Goal: Task Accomplishment & Management: Use online tool/utility

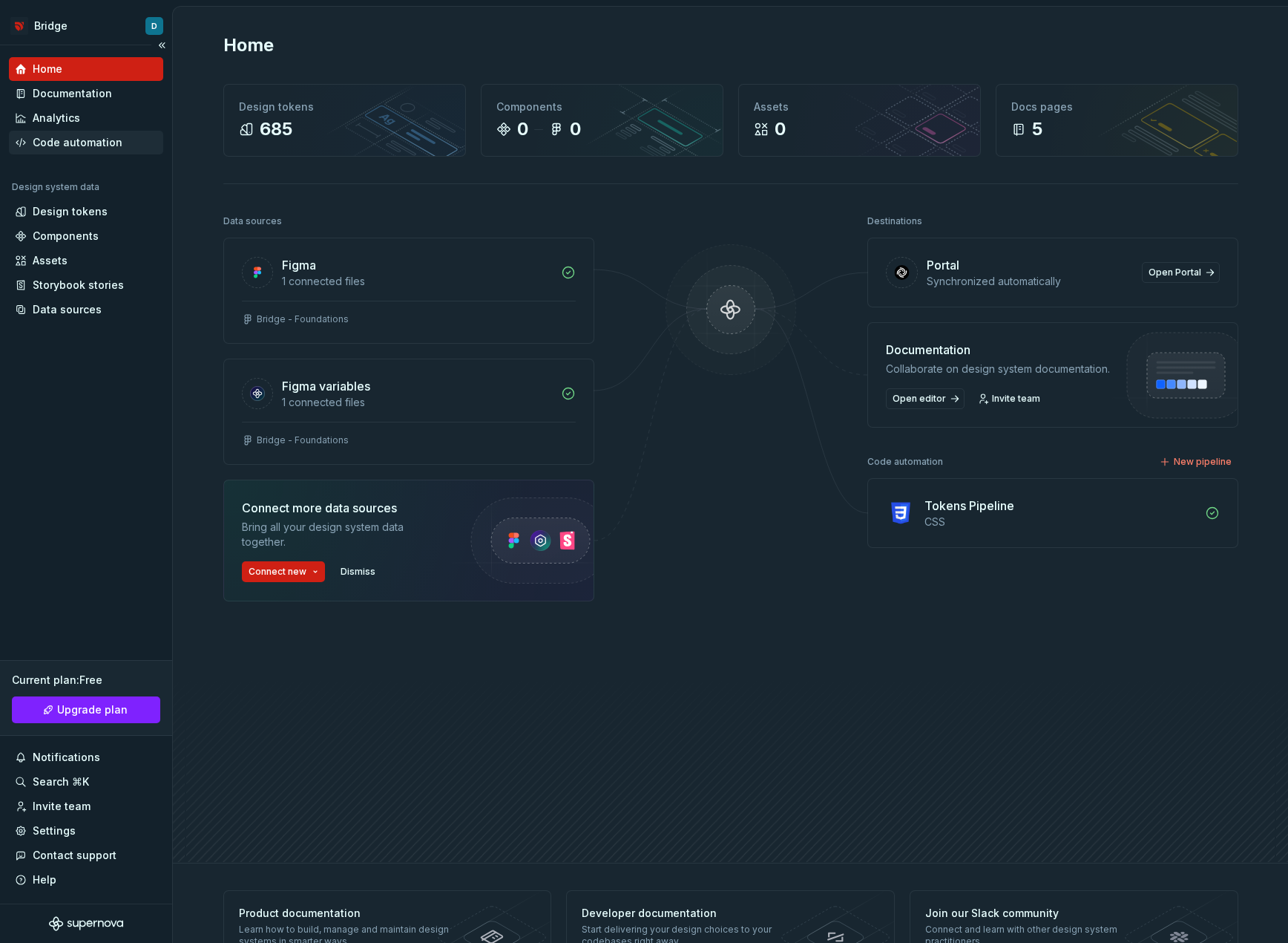
click at [85, 147] on div "Code automation" at bounding box center [77, 143] width 90 height 15
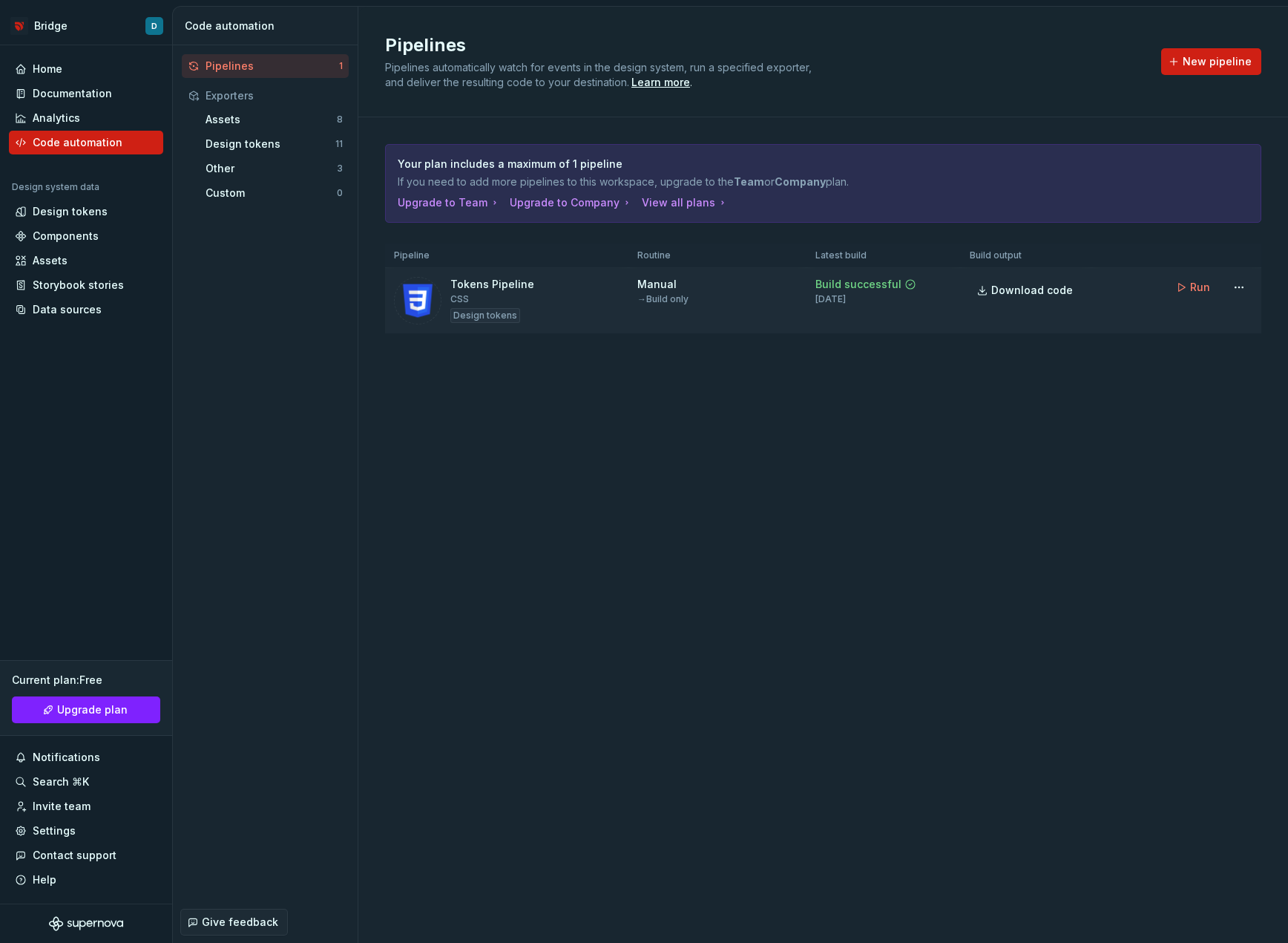
click at [512, 296] on div "Tokens Pipeline CSS Design tokens" at bounding box center [492, 300] width 84 height 48
click at [499, 286] on div "Tokens Pipeline" at bounding box center [492, 284] width 84 height 15
click at [1237, 287] on html "Bridge D Home Documentation Analytics Code automation Design system data Design…" at bounding box center [644, 471] width 1288 height 943
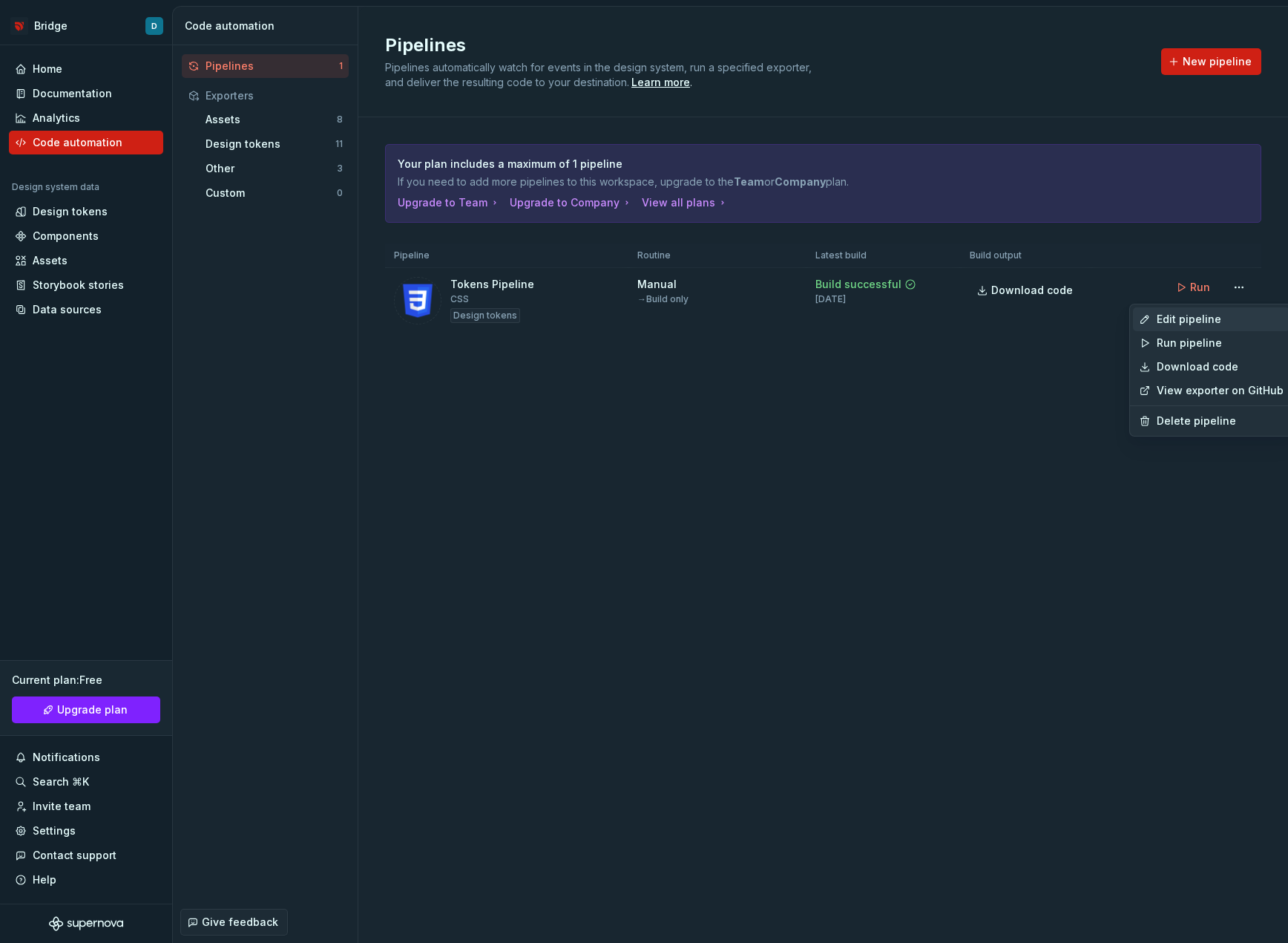
click at [1196, 320] on div "Edit pipeline" at bounding box center [1220, 319] width 127 height 15
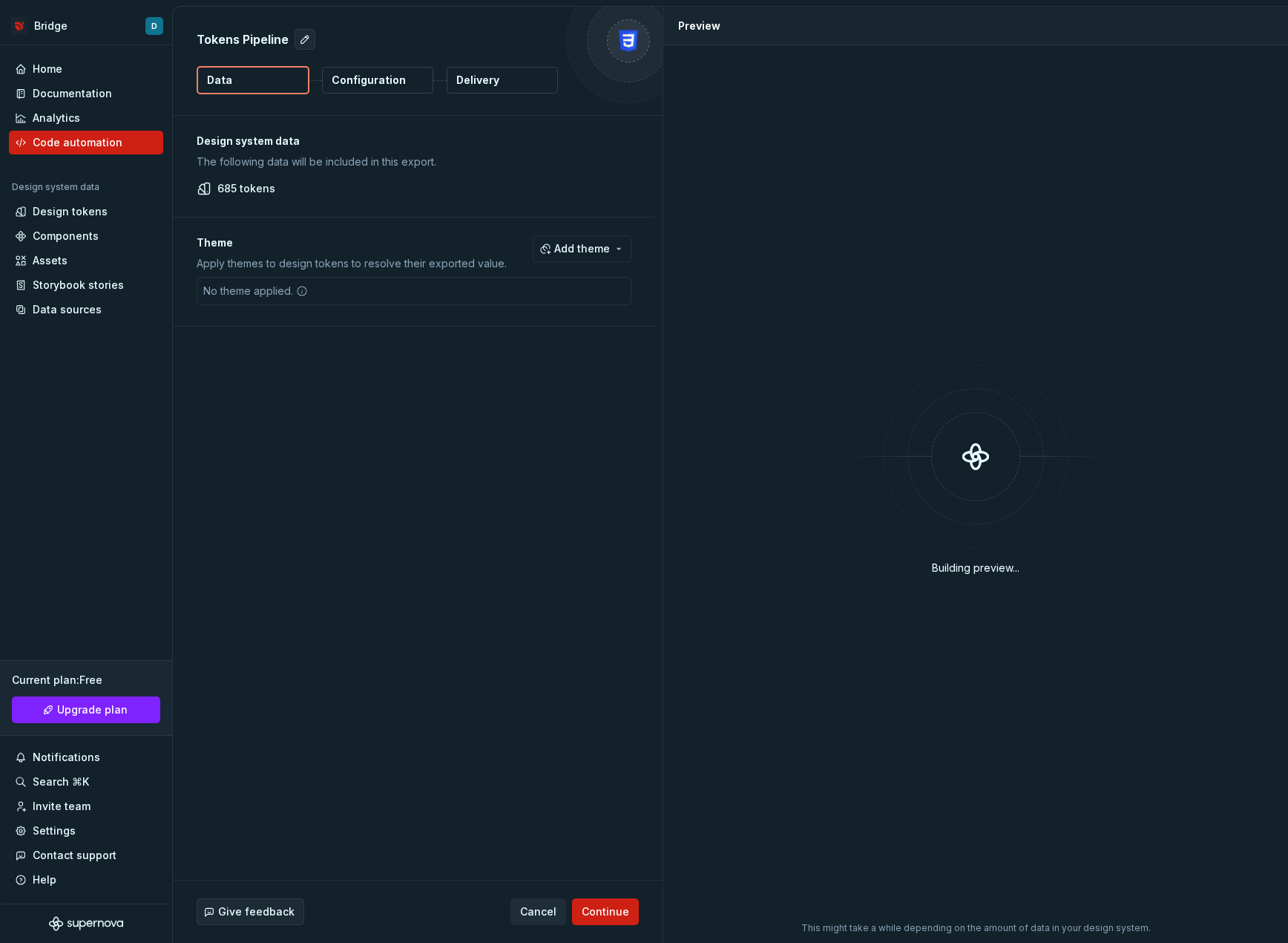
click at [355, 80] on p "Configuration" at bounding box center [369, 80] width 74 height 15
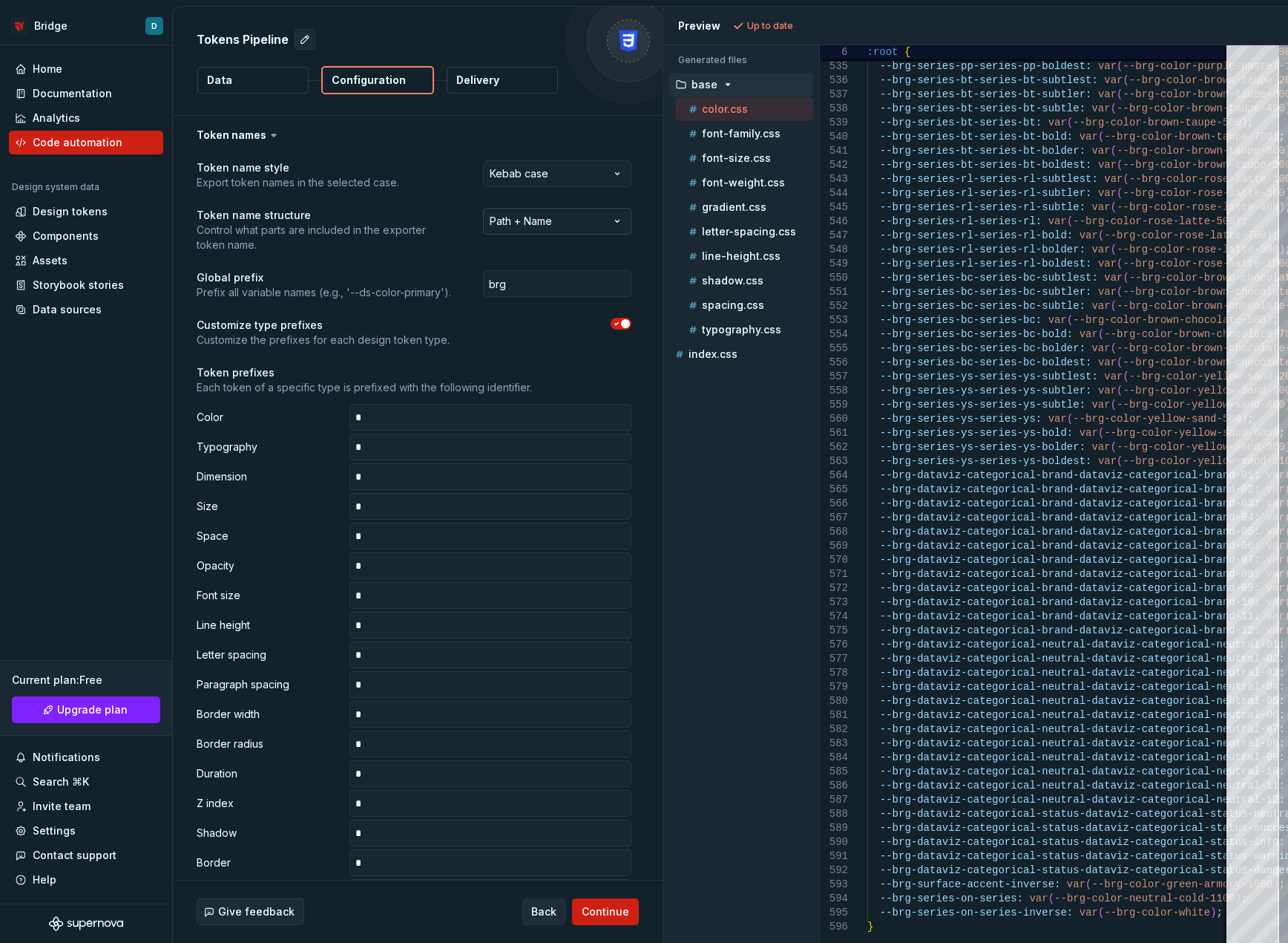
click at [539, 222] on html "**********" at bounding box center [644, 471] width 1288 height 943
click at [751, 136] on p "font-family.css" at bounding box center [742, 134] width 79 height 12
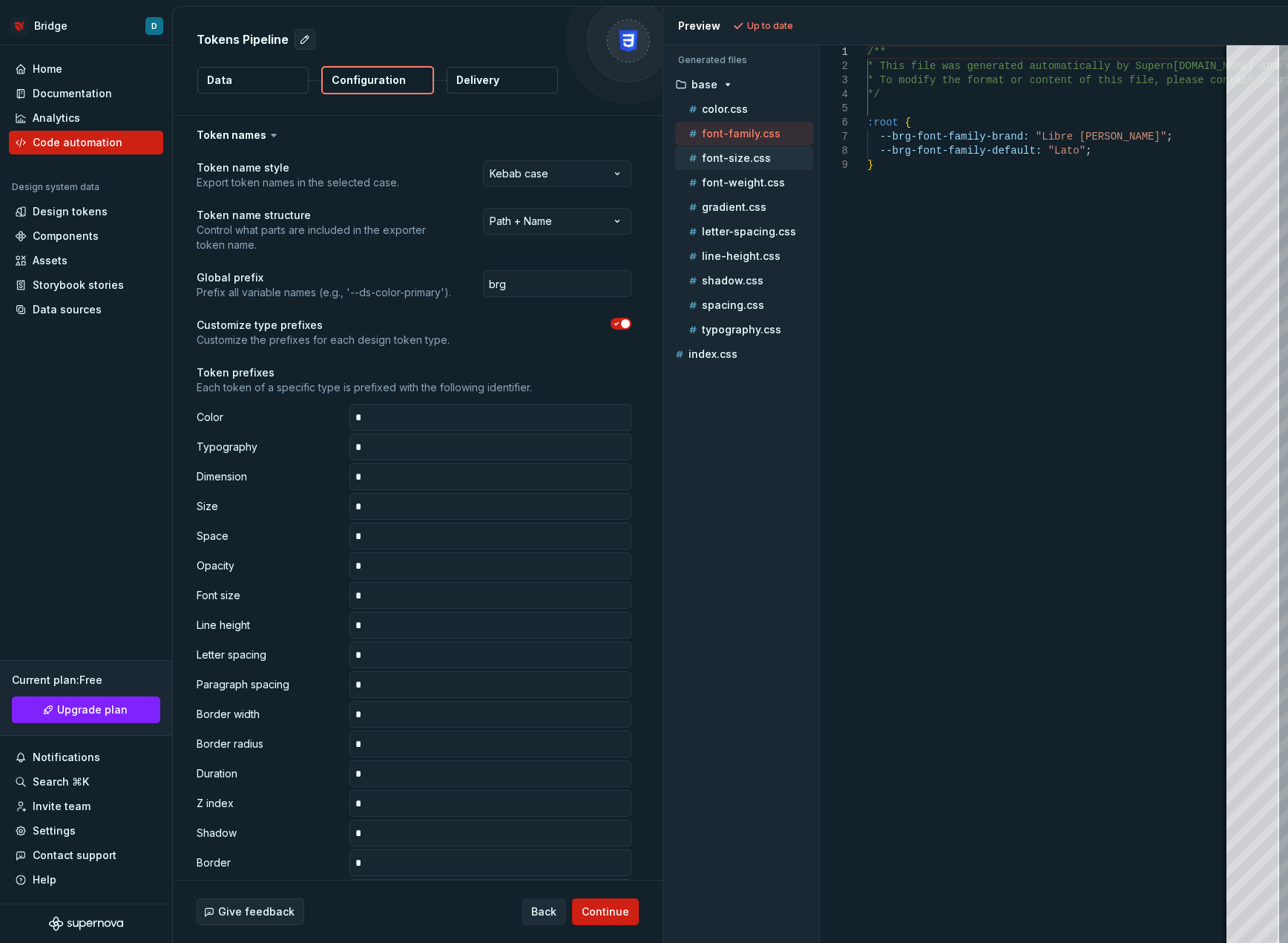
click at [730, 164] on div "font-size.css" at bounding box center [749, 158] width 128 height 15
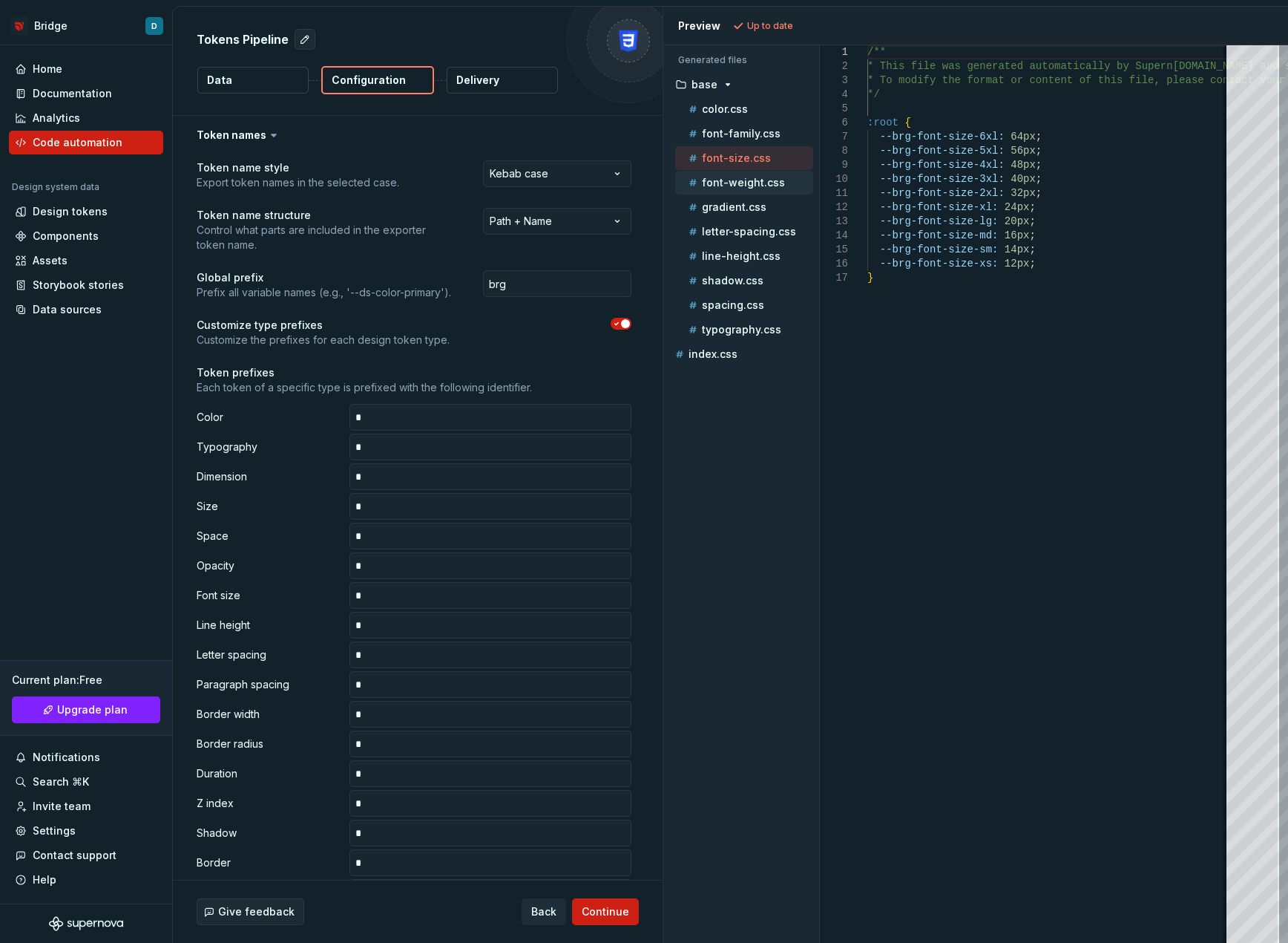
click at [726, 184] on p "font-weight.css" at bounding box center [744, 183] width 83 height 12
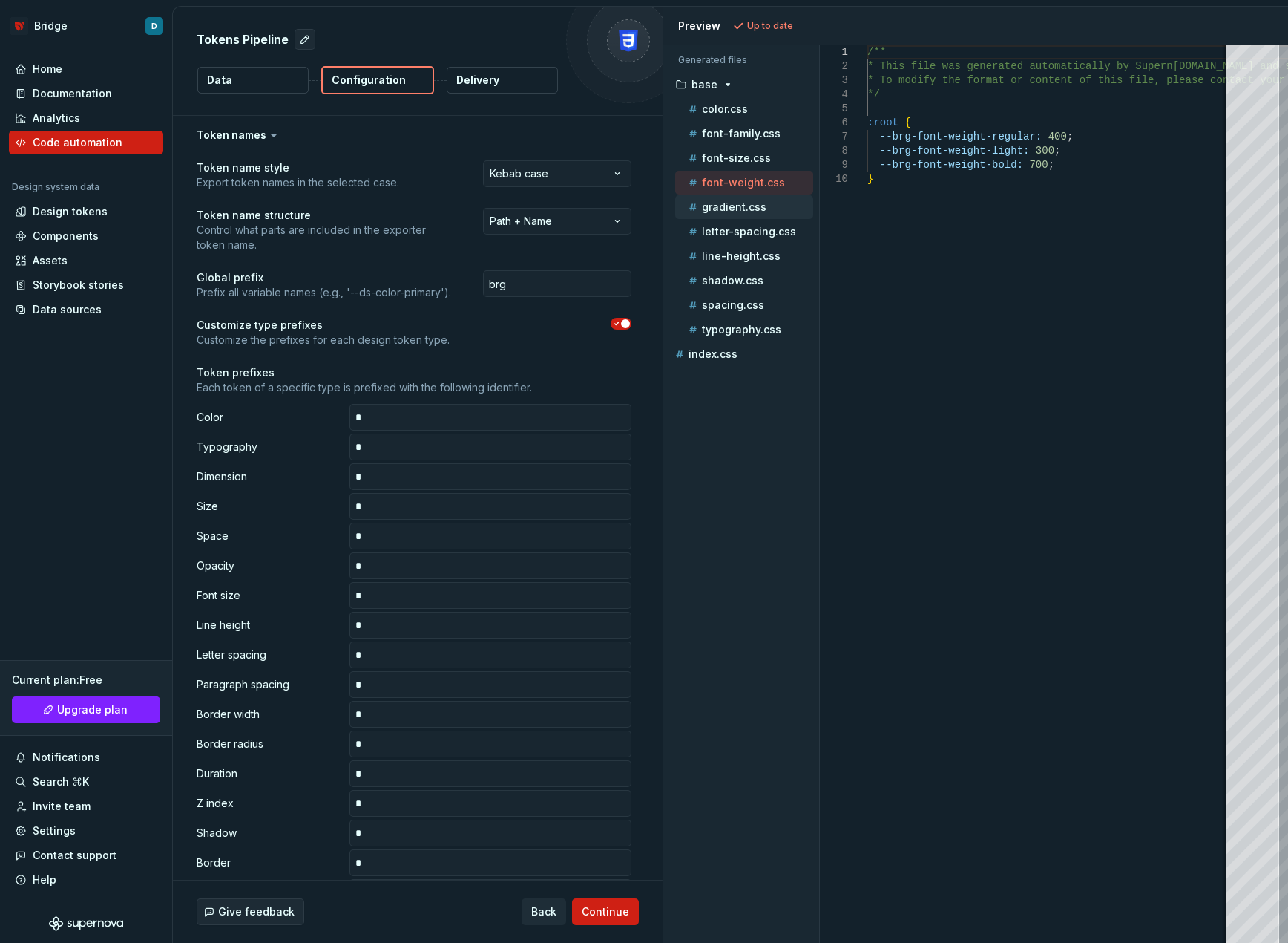
click at [719, 209] on p "gradient.css" at bounding box center [734, 207] width 64 height 12
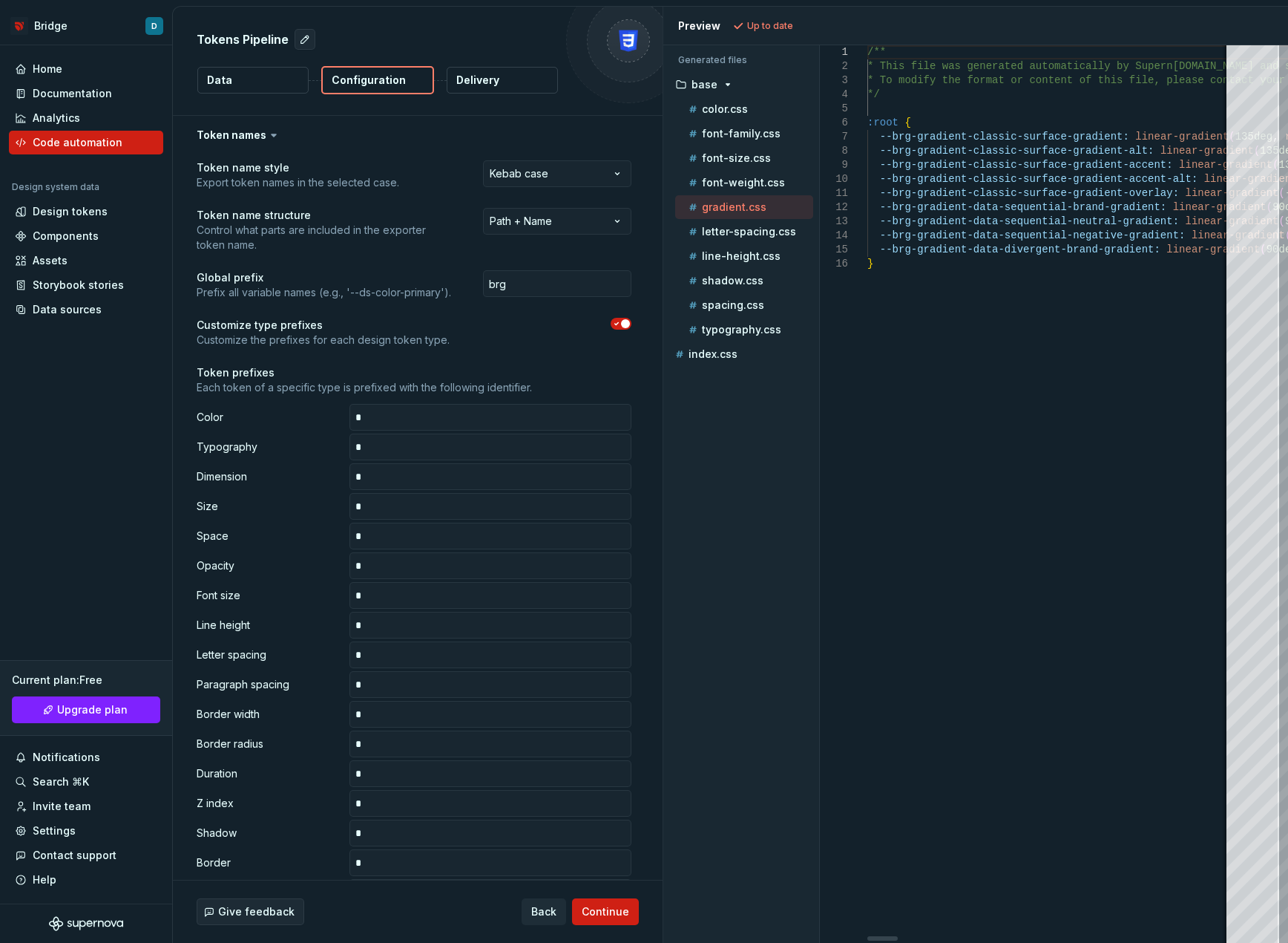
click at [868, 936] on div at bounding box center [883, 938] width 30 height 5
click at [732, 234] on p "letter-spacing.css" at bounding box center [749, 231] width 94 height 12
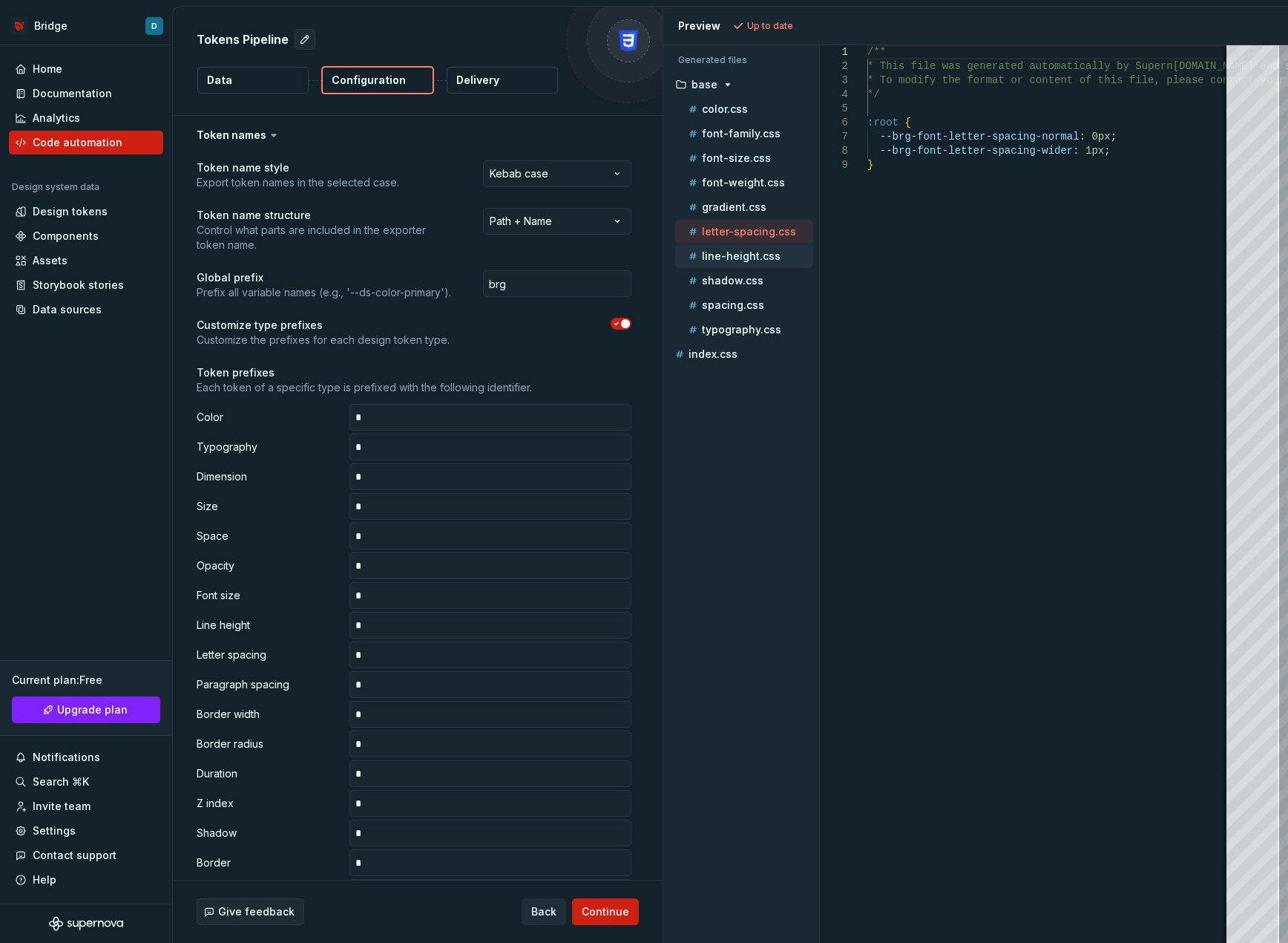
click at [743, 255] on p "line-height.css" at bounding box center [742, 256] width 79 height 12
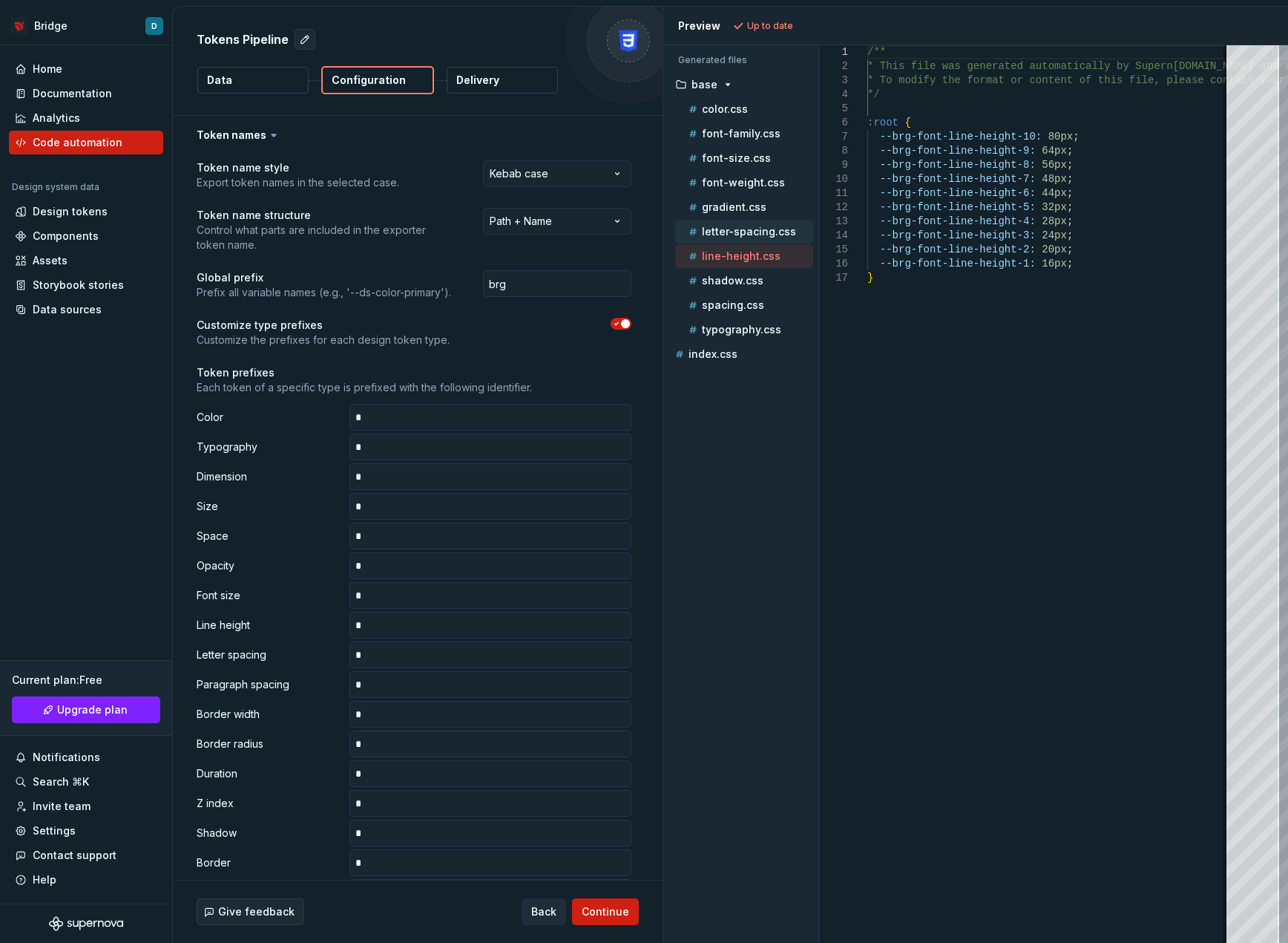
click at [766, 229] on p "letter-spacing.css" at bounding box center [749, 231] width 94 height 12
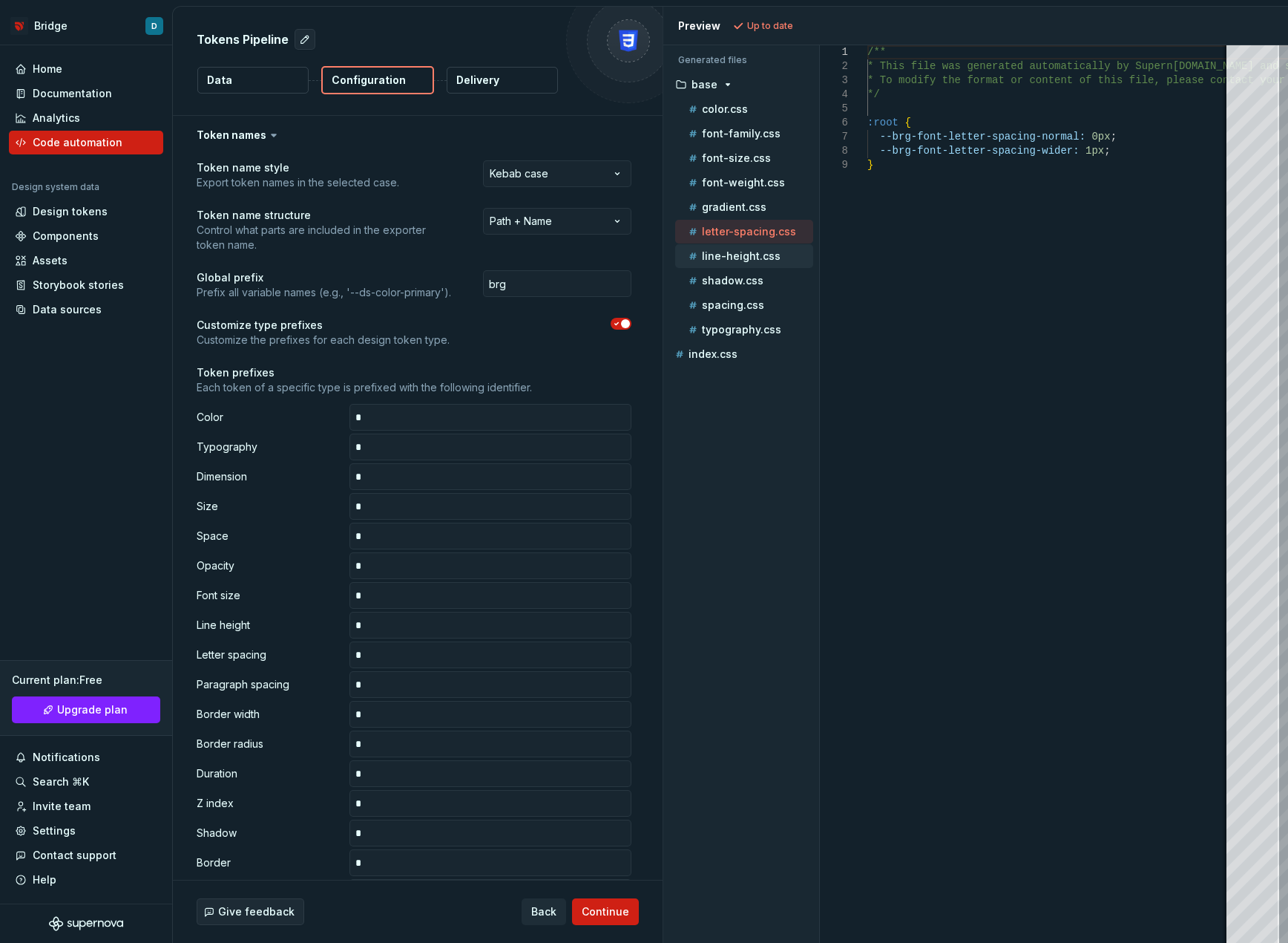
click at [752, 253] on p "line-height.css" at bounding box center [742, 256] width 79 height 12
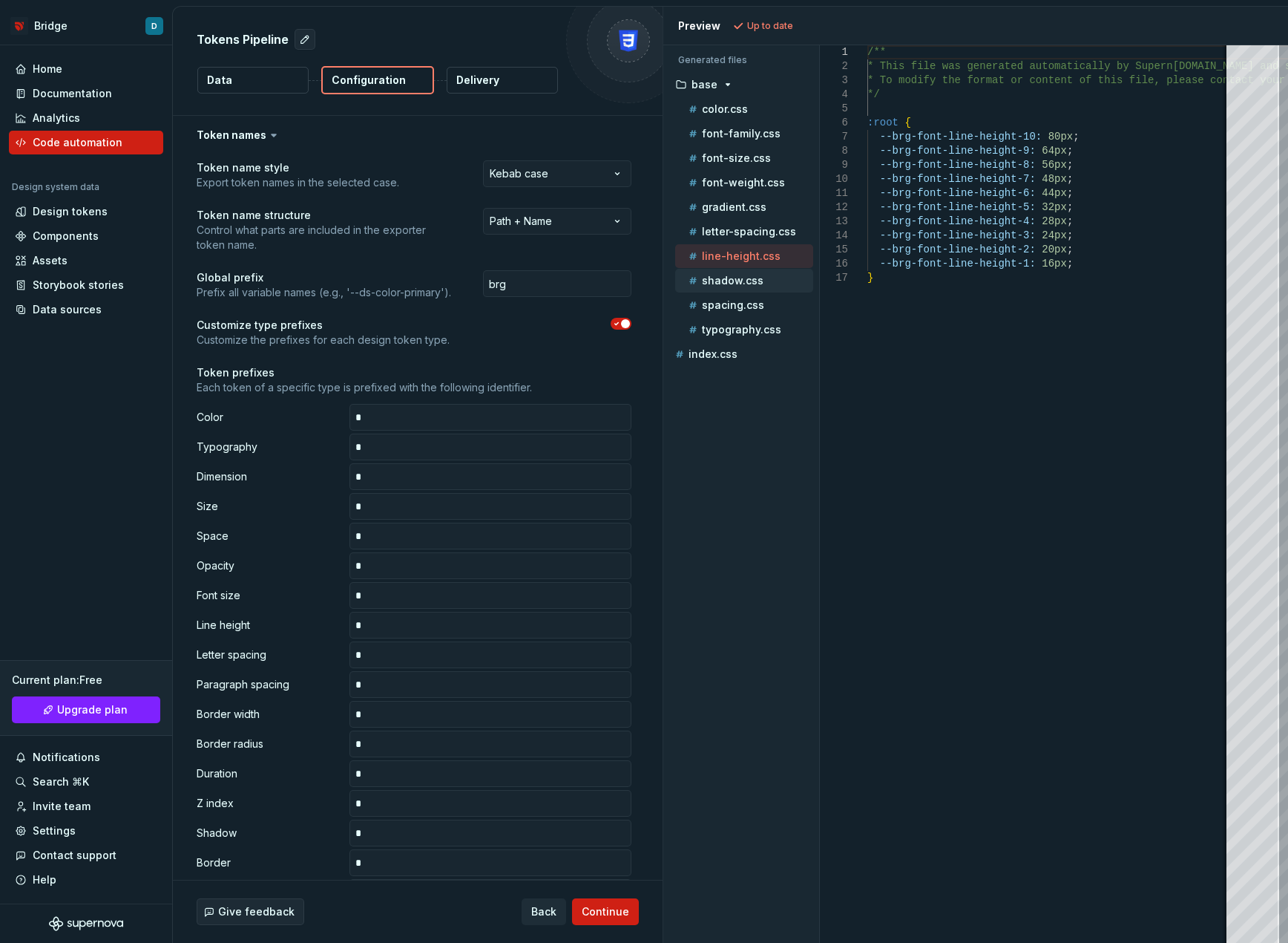
click at [754, 282] on p "shadow.css" at bounding box center [732, 281] width 61 height 12
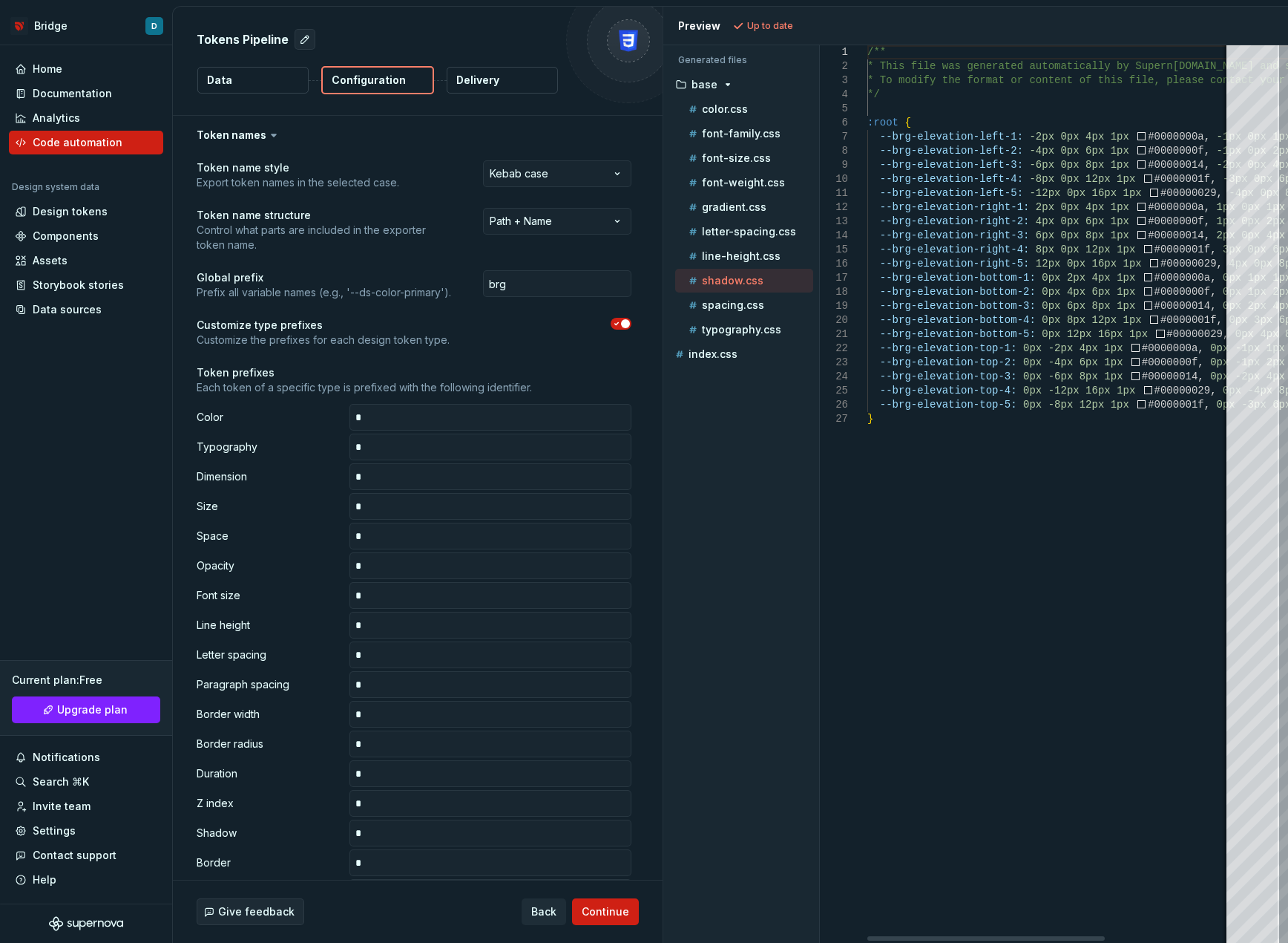
click at [869, 936] on div at bounding box center [986, 938] width 237 height 5
click at [745, 309] on p "spacing.css" at bounding box center [733, 306] width 62 height 12
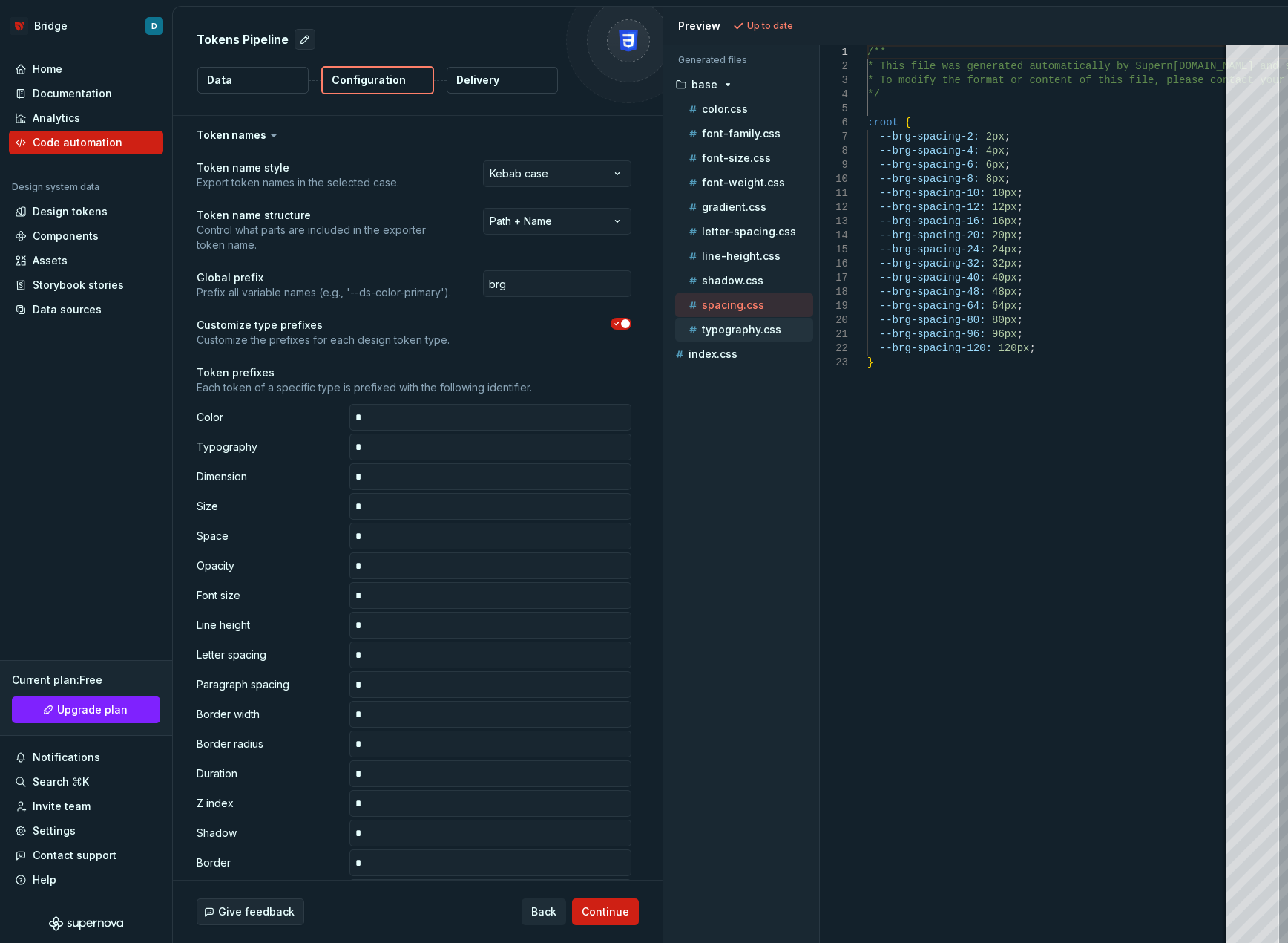
click at [739, 324] on p "typography.css" at bounding box center [742, 330] width 79 height 12
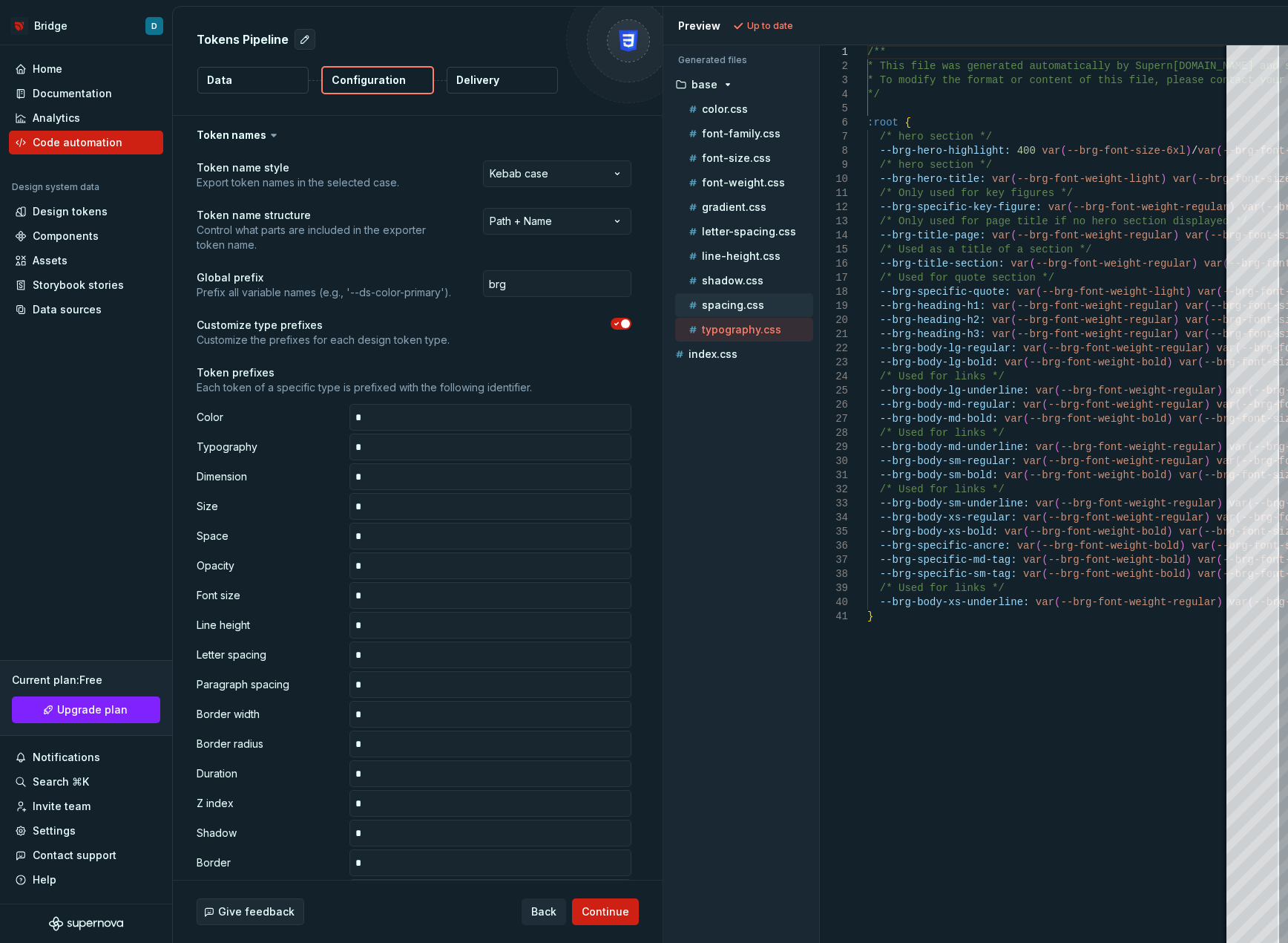
click at [749, 296] on div "spacing.css" at bounding box center [744, 305] width 138 height 23
click at [737, 355] on div "index.css" at bounding box center [742, 354] width 141 height 15
type textarea "**********"
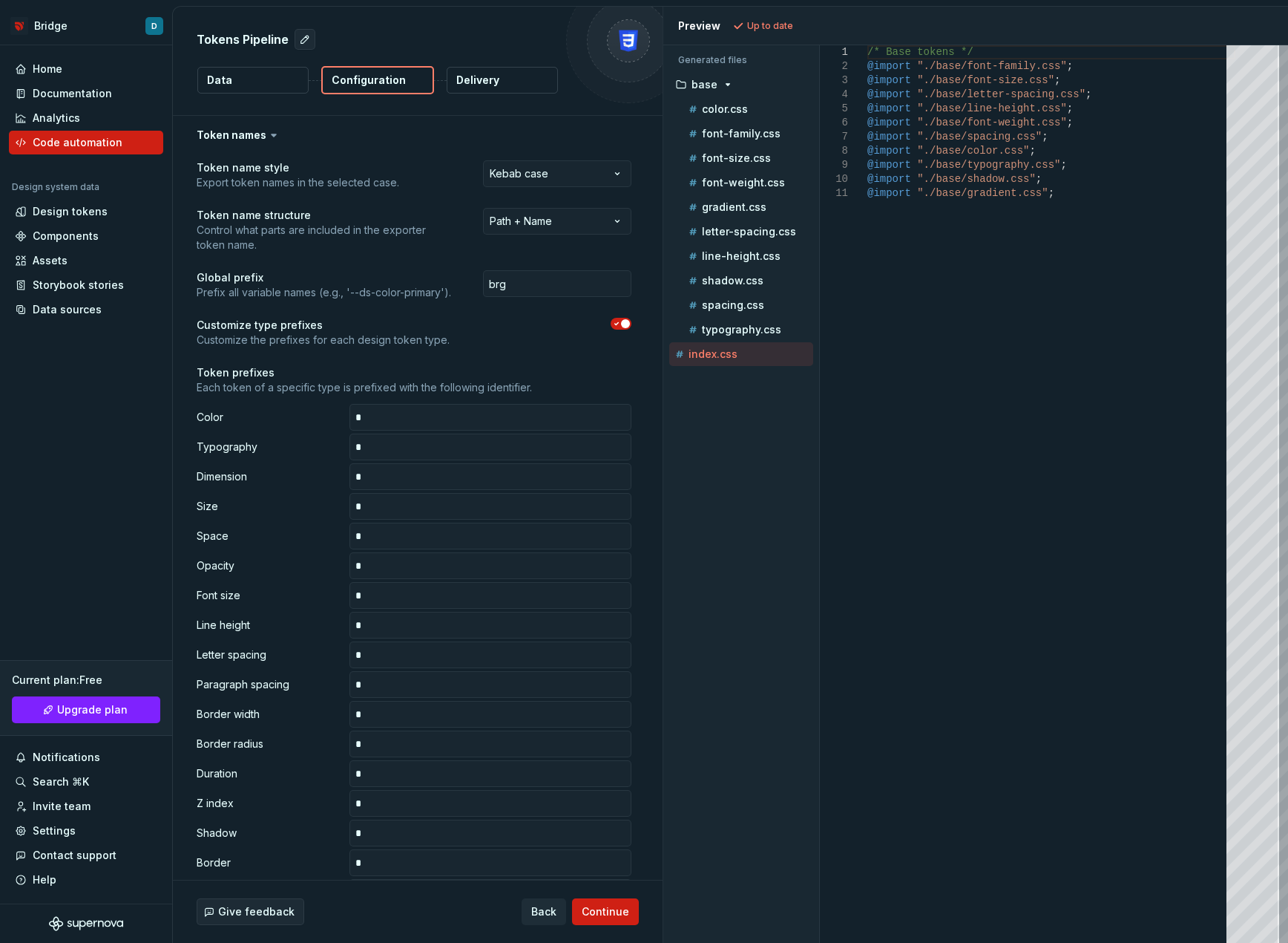
click at [753, 453] on div "Accessibility guide for tree . Navigate the tree with the arrow keys. Common tr…" at bounding box center [742, 505] width 156 height 873
click at [727, 85] on icon "button" at bounding box center [728, 85] width 12 height 12
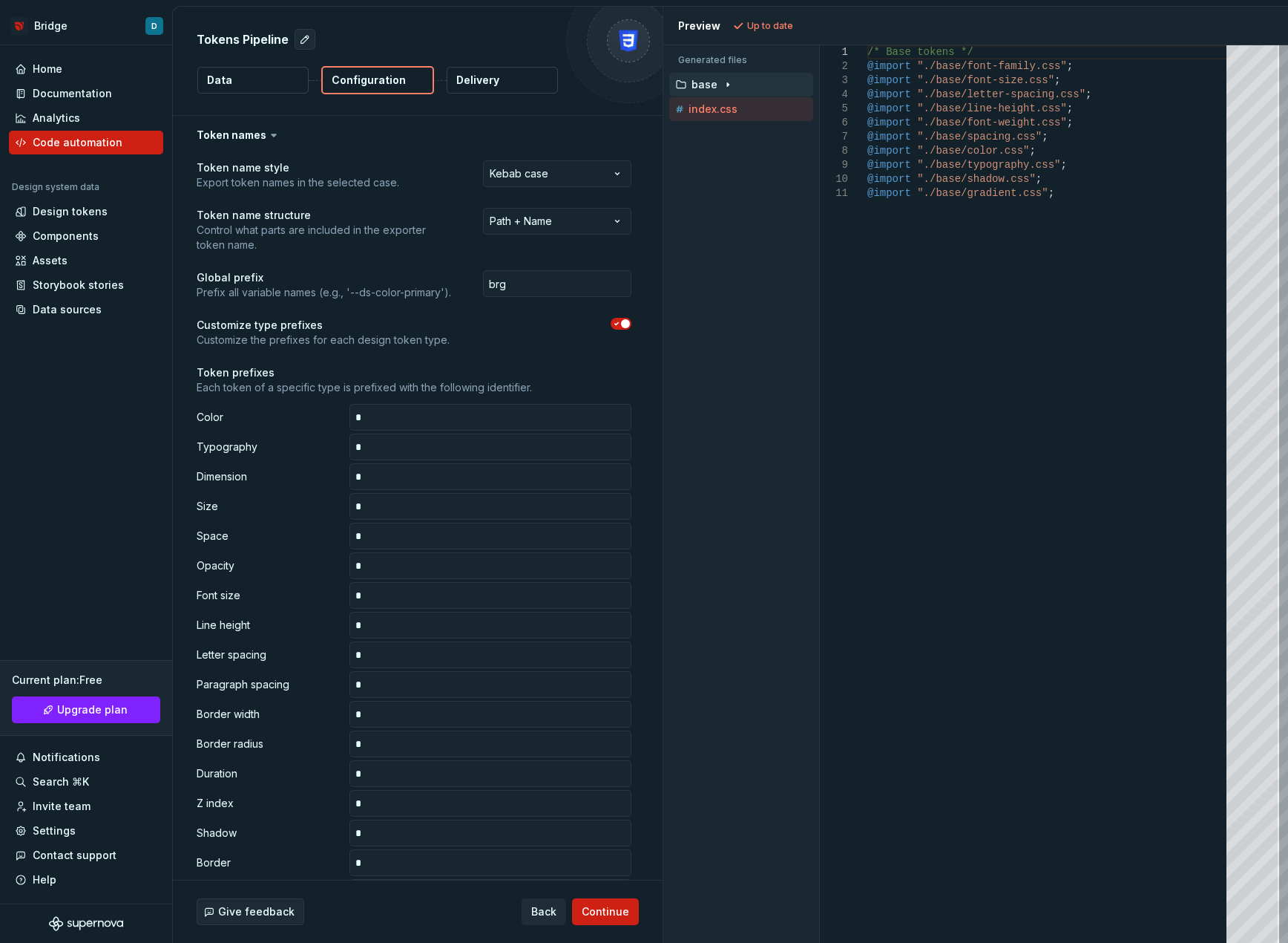
click at [727, 85] on icon "button" at bounding box center [728, 85] width 2 height 4
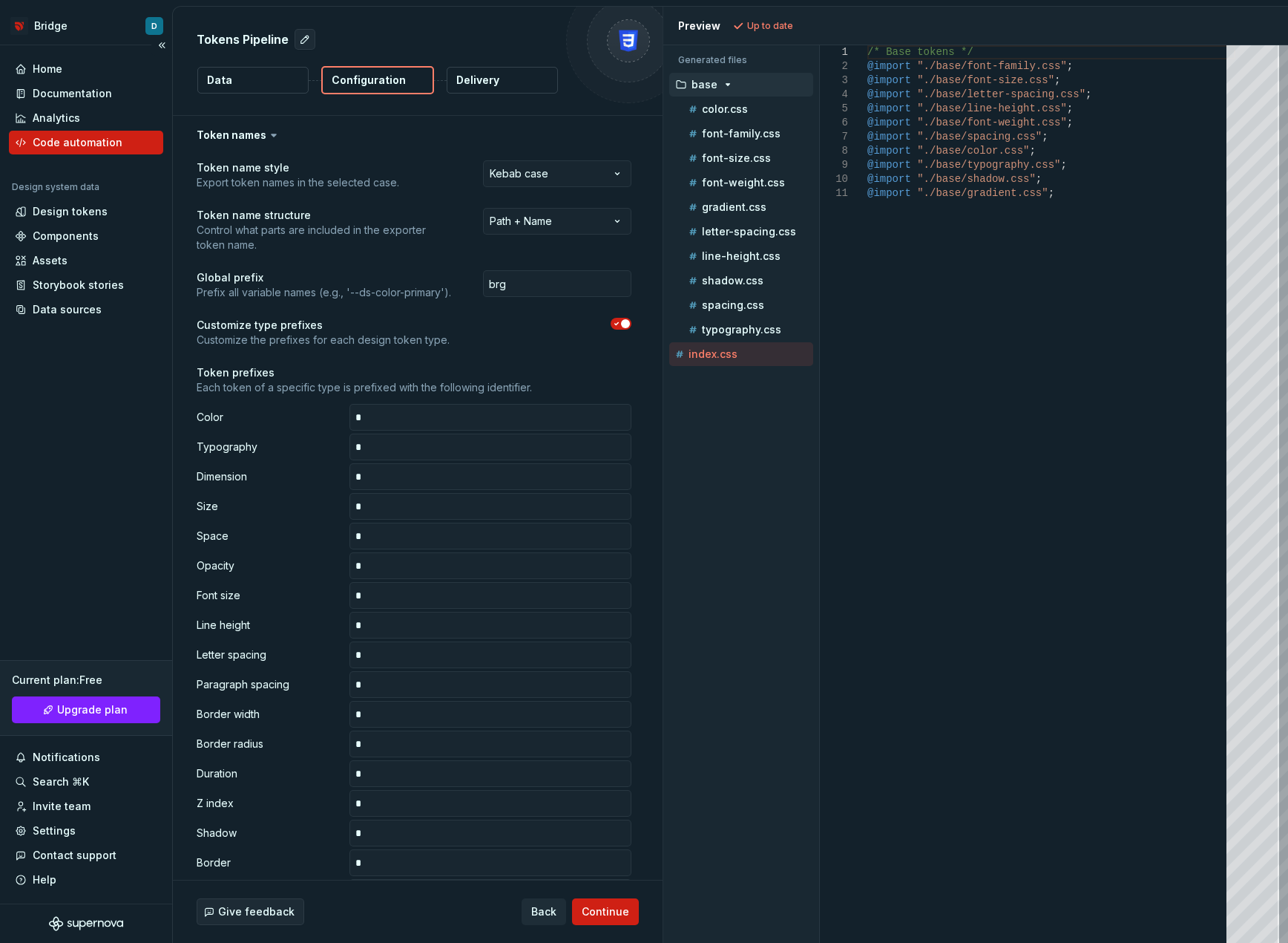
click at [138, 141] on div "Code automation" at bounding box center [86, 143] width 142 height 15
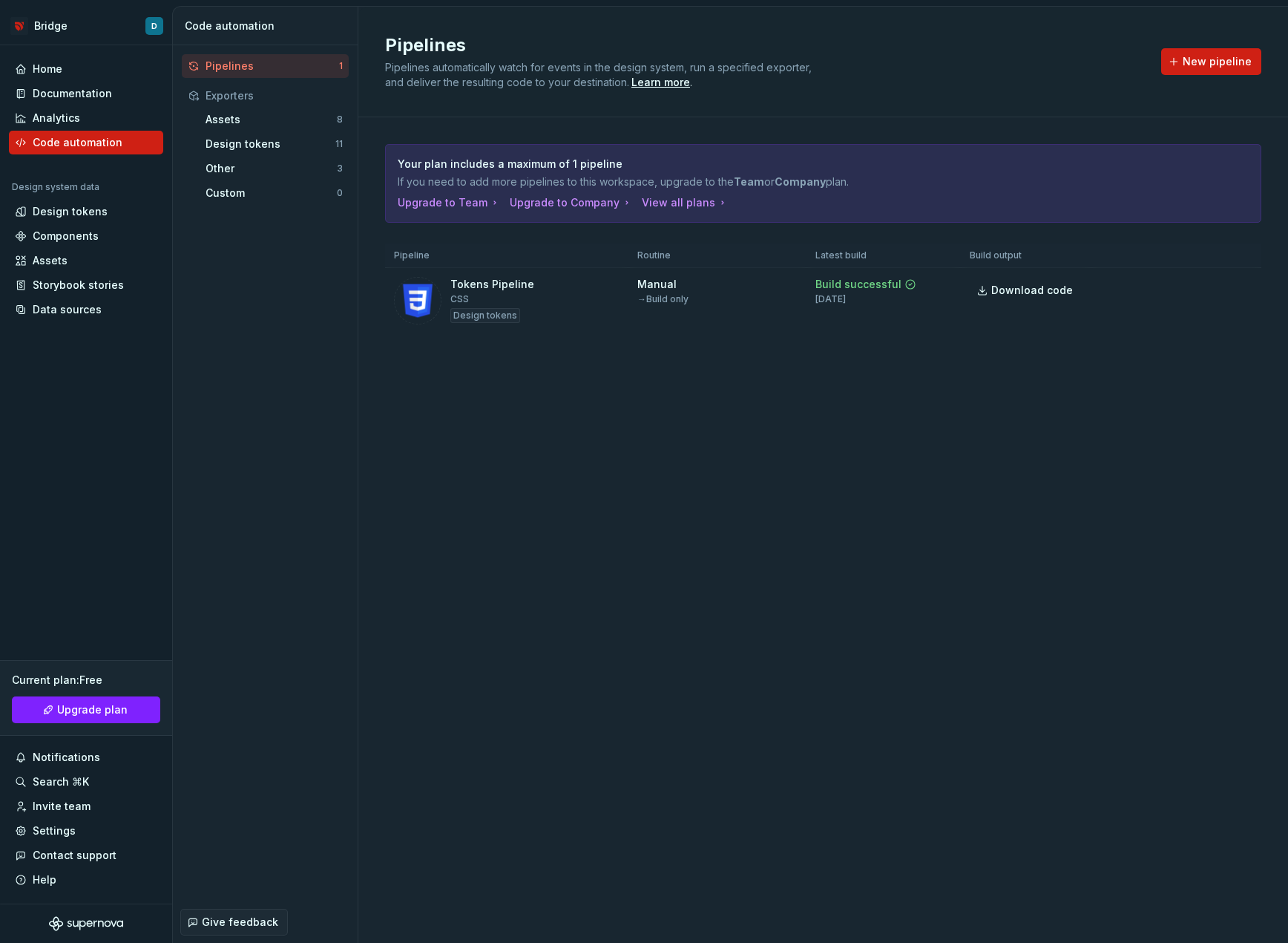
click at [559, 490] on div "Pipelines Pipelines automatically watch for events in the design system, run a …" at bounding box center [823, 475] width 930 height 936
click at [824, 602] on div "Pipelines Pipelines automatically watch for events in the design system, run a …" at bounding box center [823, 475] width 930 height 936
drag, startPoint x: 1047, startPoint y: 568, endPoint x: 1044, endPoint y: 554, distance: 14.3
click at [1047, 568] on div "Pipelines Pipelines automatically watch for events in the design system, run a …" at bounding box center [823, 475] width 930 height 936
click at [95, 80] on div "Home" at bounding box center [86, 69] width 154 height 23
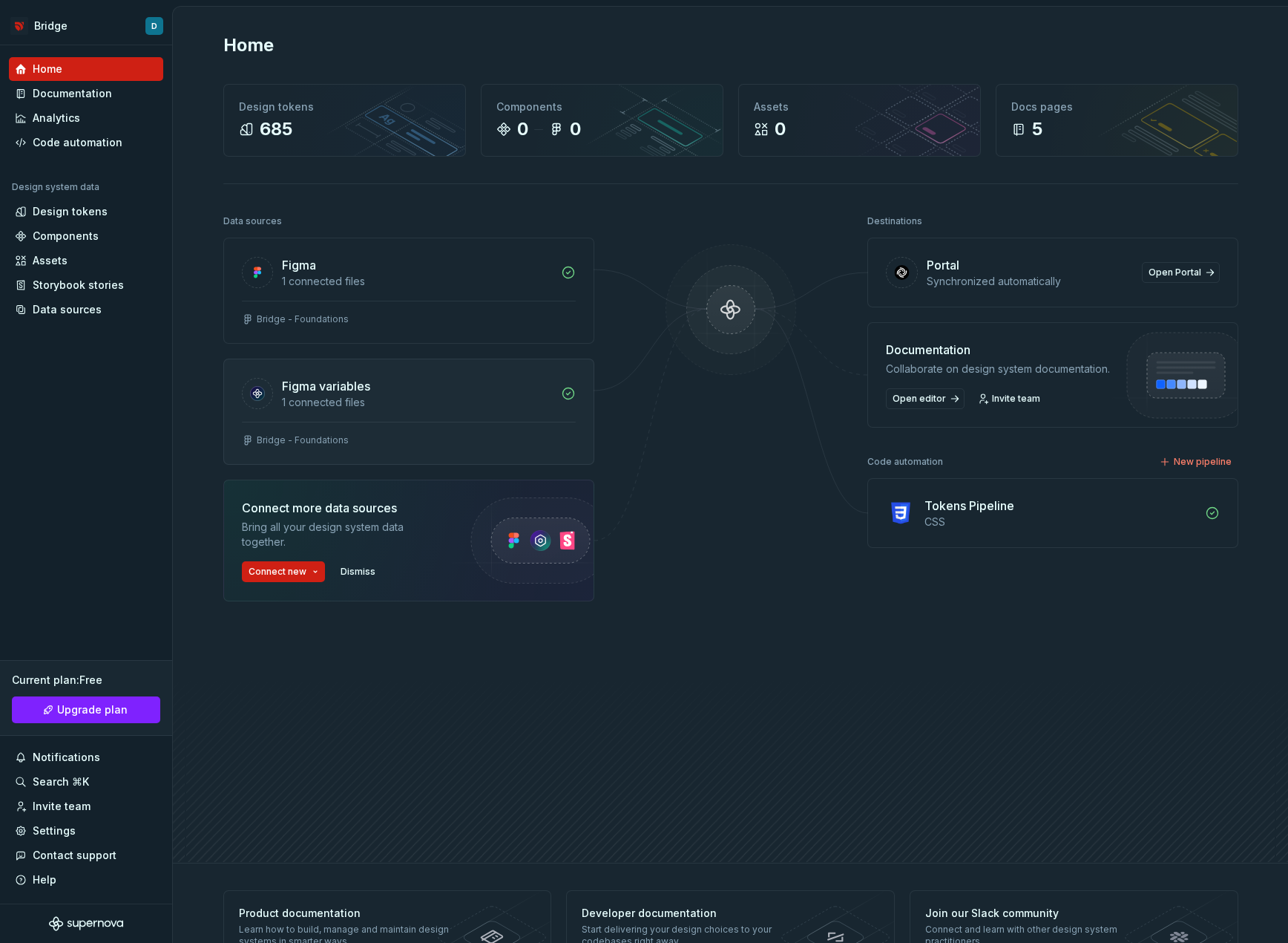
click at [454, 403] on div "1 connected files" at bounding box center [416, 402] width 270 height 15
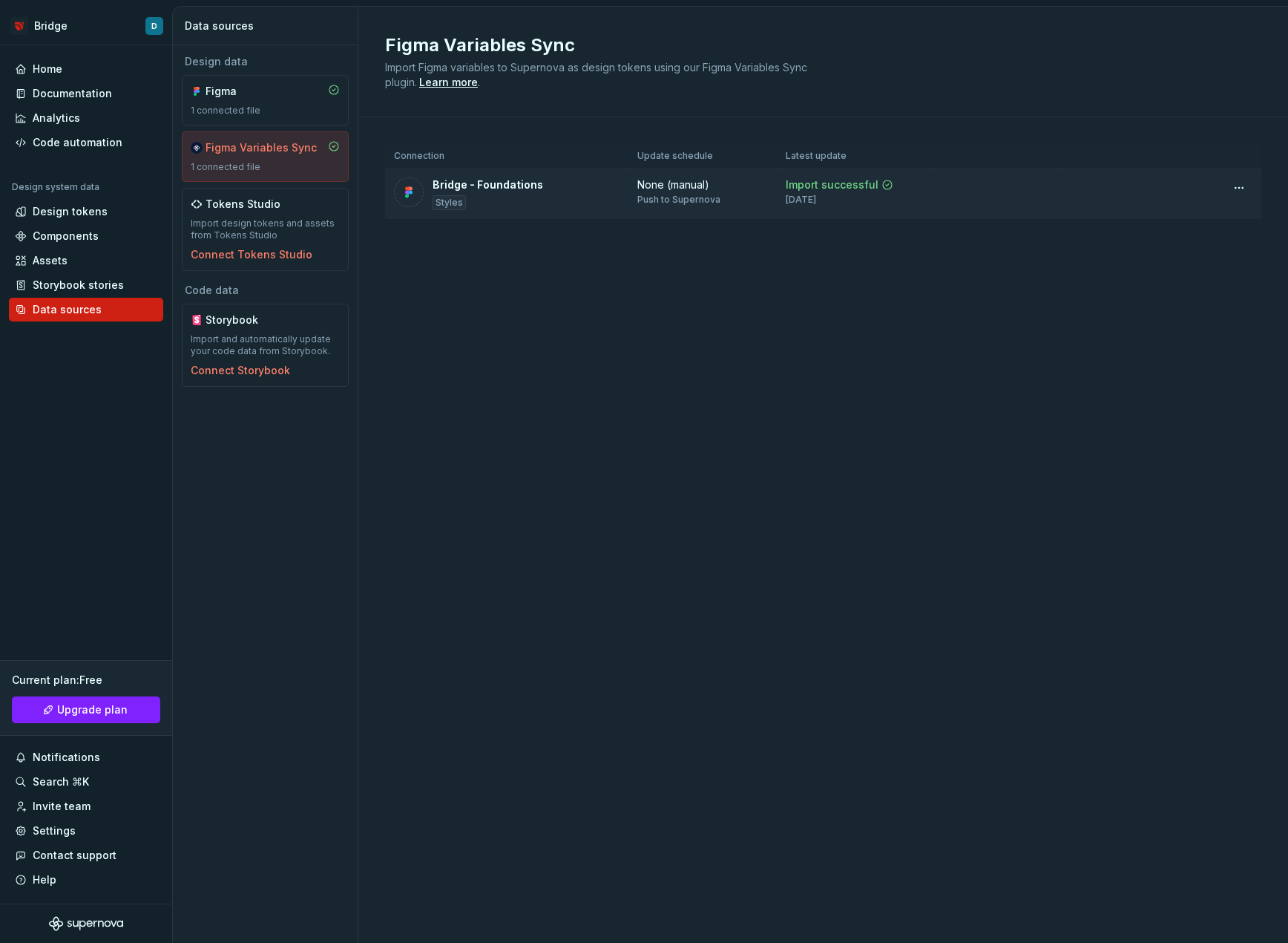
drag, startPoint x: 834, startPoint y: 199, endPoint x: 785, endPoint y: 185, distance: 51.0
click at [785, 185] on td "Import successful [DATE]" at bounding box center [854, 194] width 154 height 51
click at [810, 201] on div "[DATE]" at bounding box center [801, 200] width 30 height 12
click at [71, 136] on div "Code automation" at bounding box center [77, 143] width 90 height 15
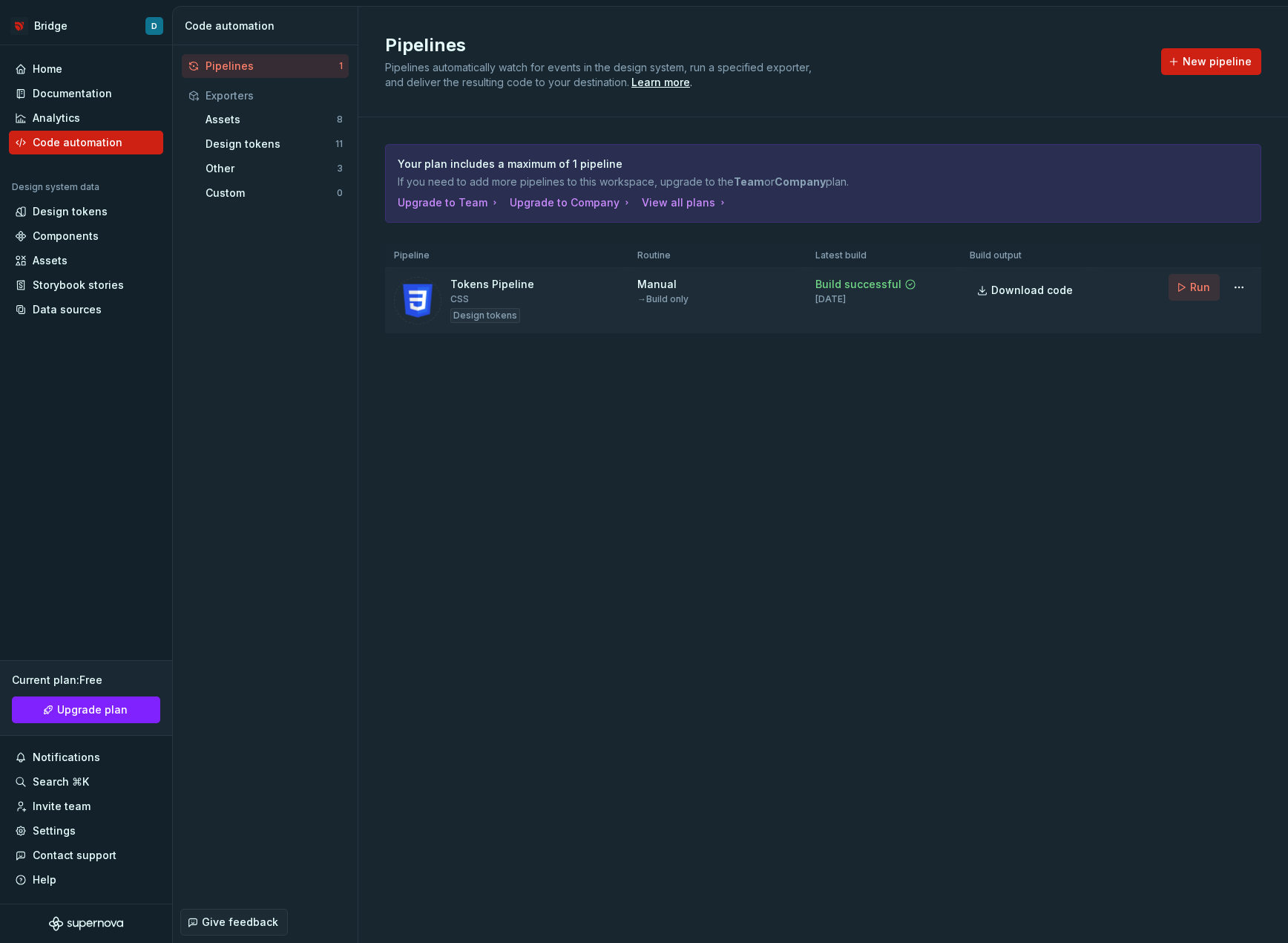
click at [1189, 290] on button "Run" at bounding box center [1194, 287] width 51 height 26
click at [963, 458] on div "Pipelines Pipelines automatically watch for events in the design system, run a …" at bounding box center [823, 475] width 930 height 936
click at [1002, 290] on span "Download code" at bounding box center [1032, 290] width 82 height 15
click at [301, 67] on div "Pipelines" at bounding box center [272, 67] width 134 height 15
click at [123, 150] on div "Code automation" at bounding box center [86, 142] width 154 height 23
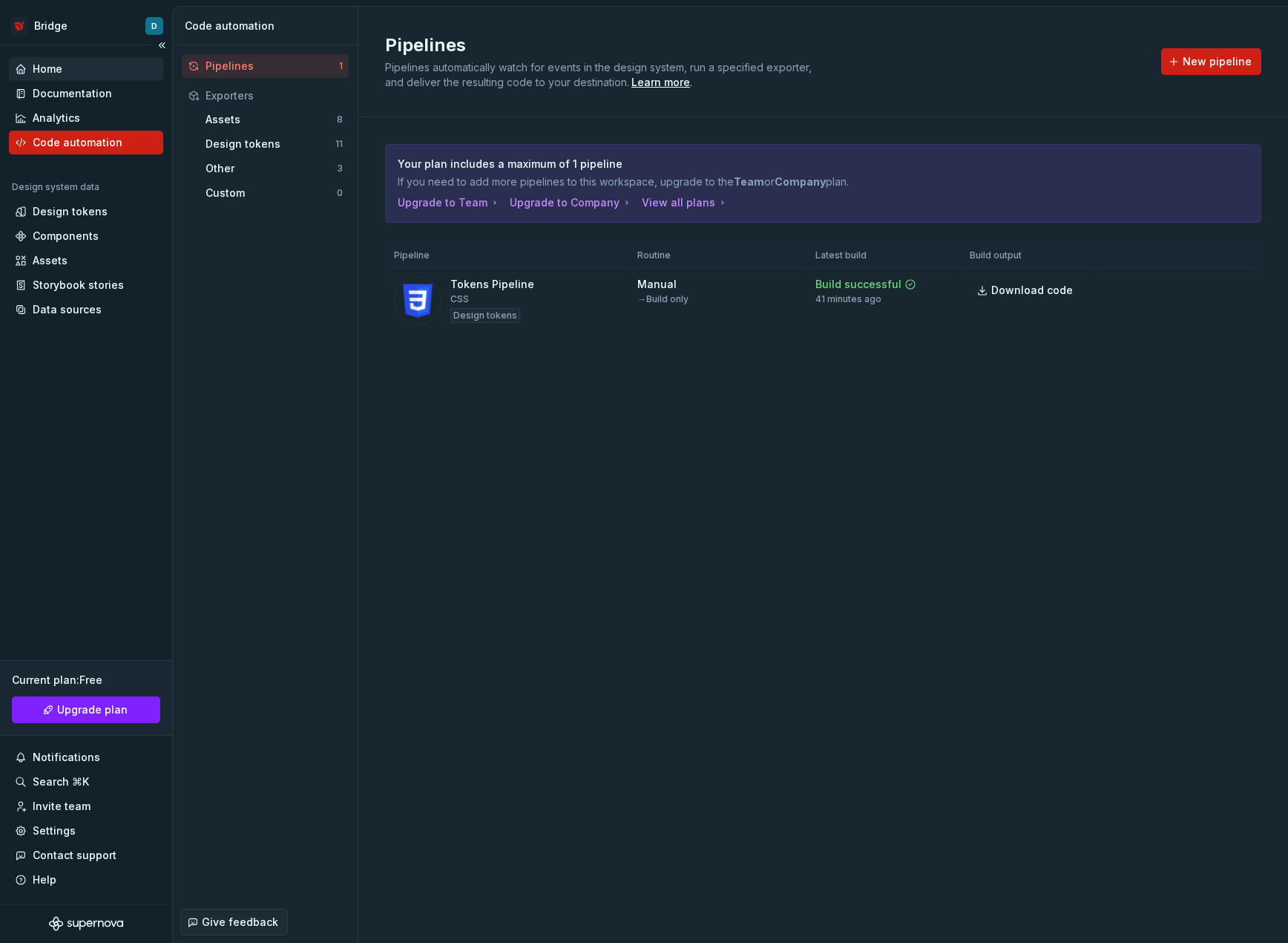
click at [73, 67] on div "Home" at bounding box center [86, 69] width 142 height 15
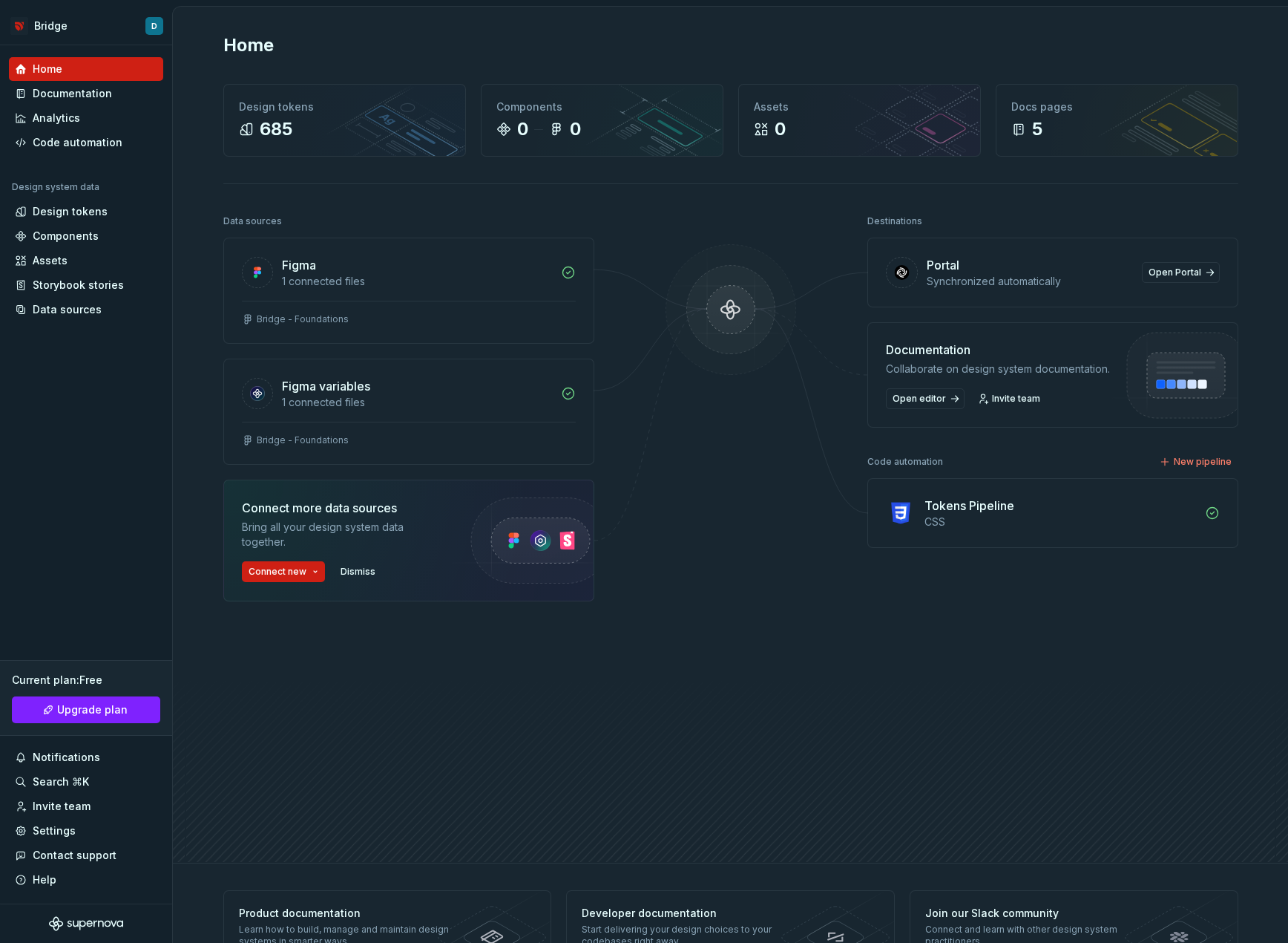
click at [1019, 268] on div "Portal" at bounding box center [1029, 265] width 206 height 18
click at [736, 297] on img at bounding box center [731, 324] width 144 height 161
click at [934, 358] on div "Documentation" at bounding box center [998, 350] width 224 height 18
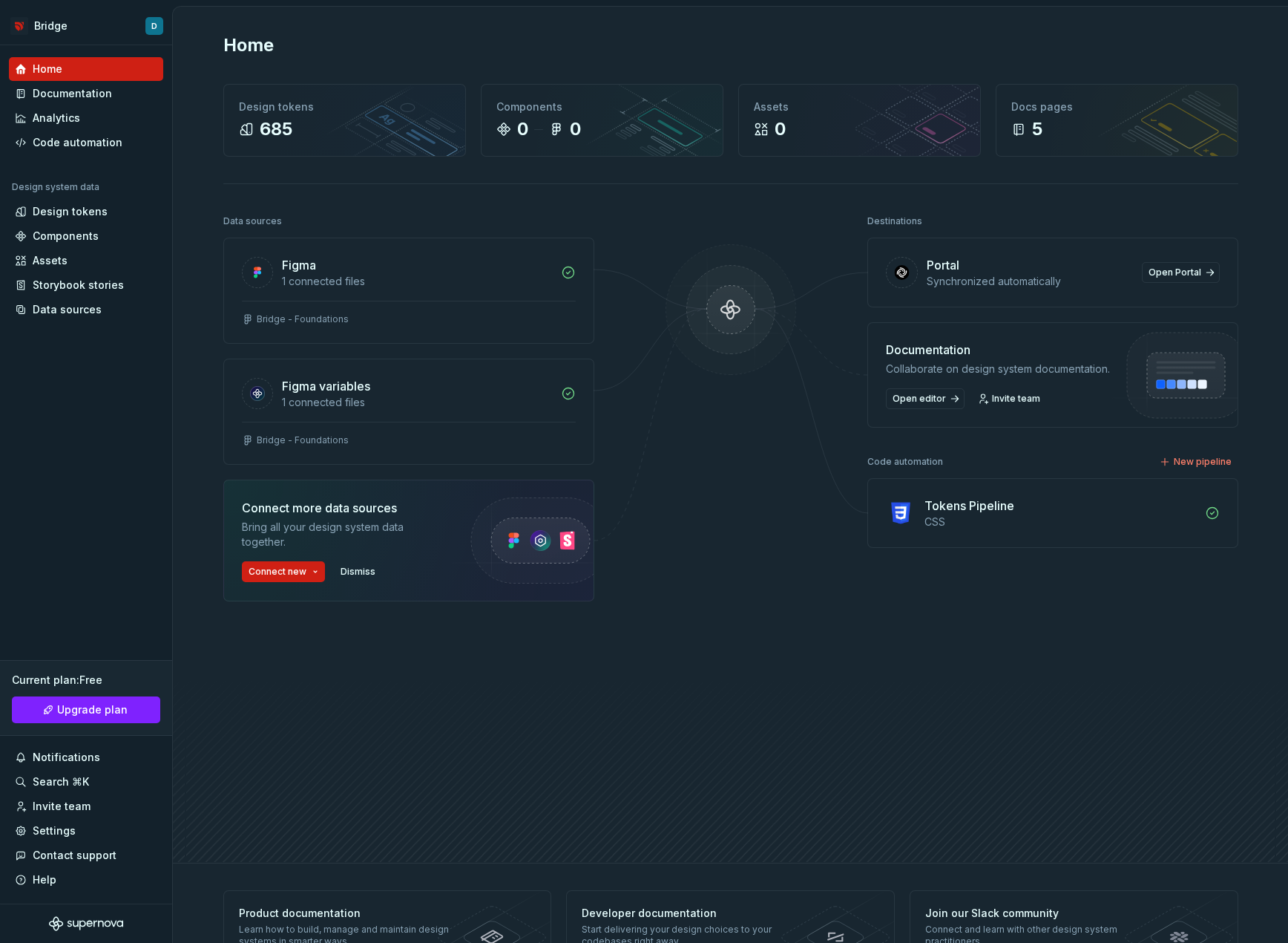
click at [1036, 374] on div "Collaborate on design system documentation." at bounding box center [998, 369] width 224 height 15
click at [947, 533] on div "Tokens Pipeline CSS" at bounding box center [1053, 513] width 370 height 68
click at [958, 498] on div "Tokens Pipeline" at bounding box center [969, 506] width 90 height 18
click at [1209, 510] on icon at bounding box center [1212, 513] width 15 height 15
click at [924, 511] on div "Tokens Pipeline" at bounding box center [969, 506] width 90 height 18
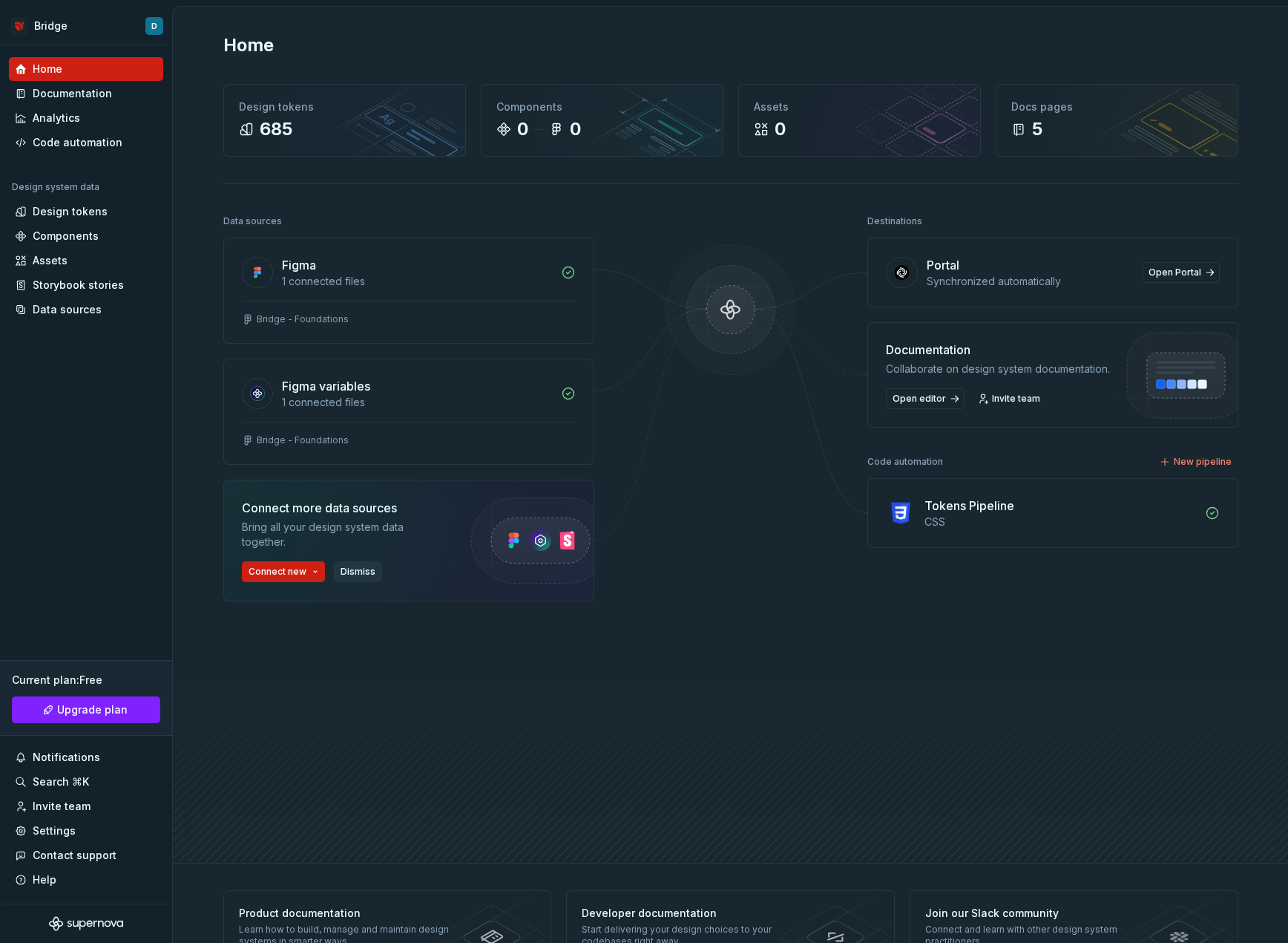
click at [349, 568] on span "Dismiss" at bounding box center [358, 572] width 35 height 12
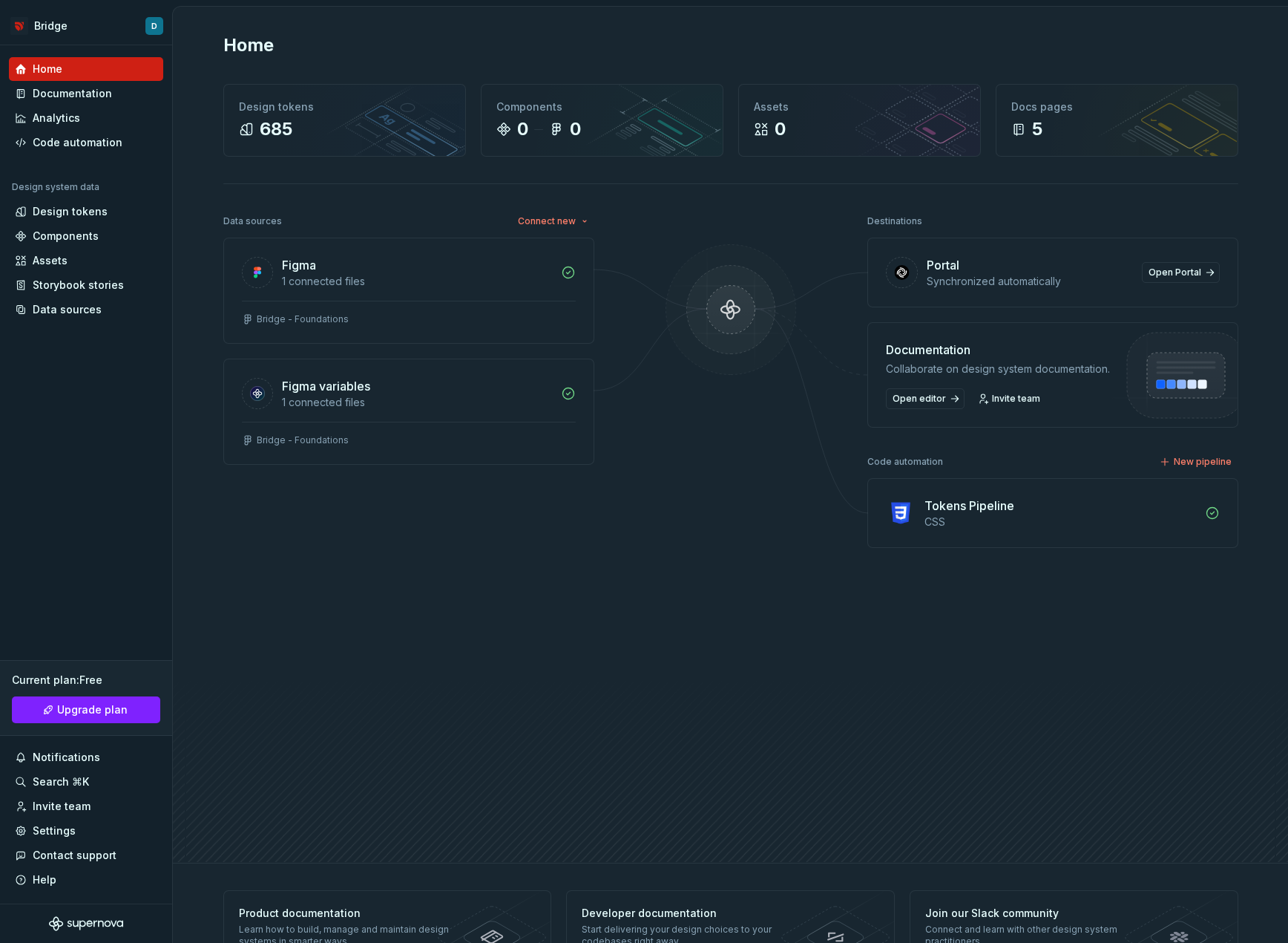
click at [627, 541] on div "Data sources Connect new Figma 1 connected files Bridge - Foundations Figma var…" at bounding box center [730, 523] width 1015 height 625
click at [555, 217] on span "Connect new" at bounding box center [546, 222] width 58 height 12
click at [576, 136] on div "0" at bounding box center [575, 129] width 11 height 23
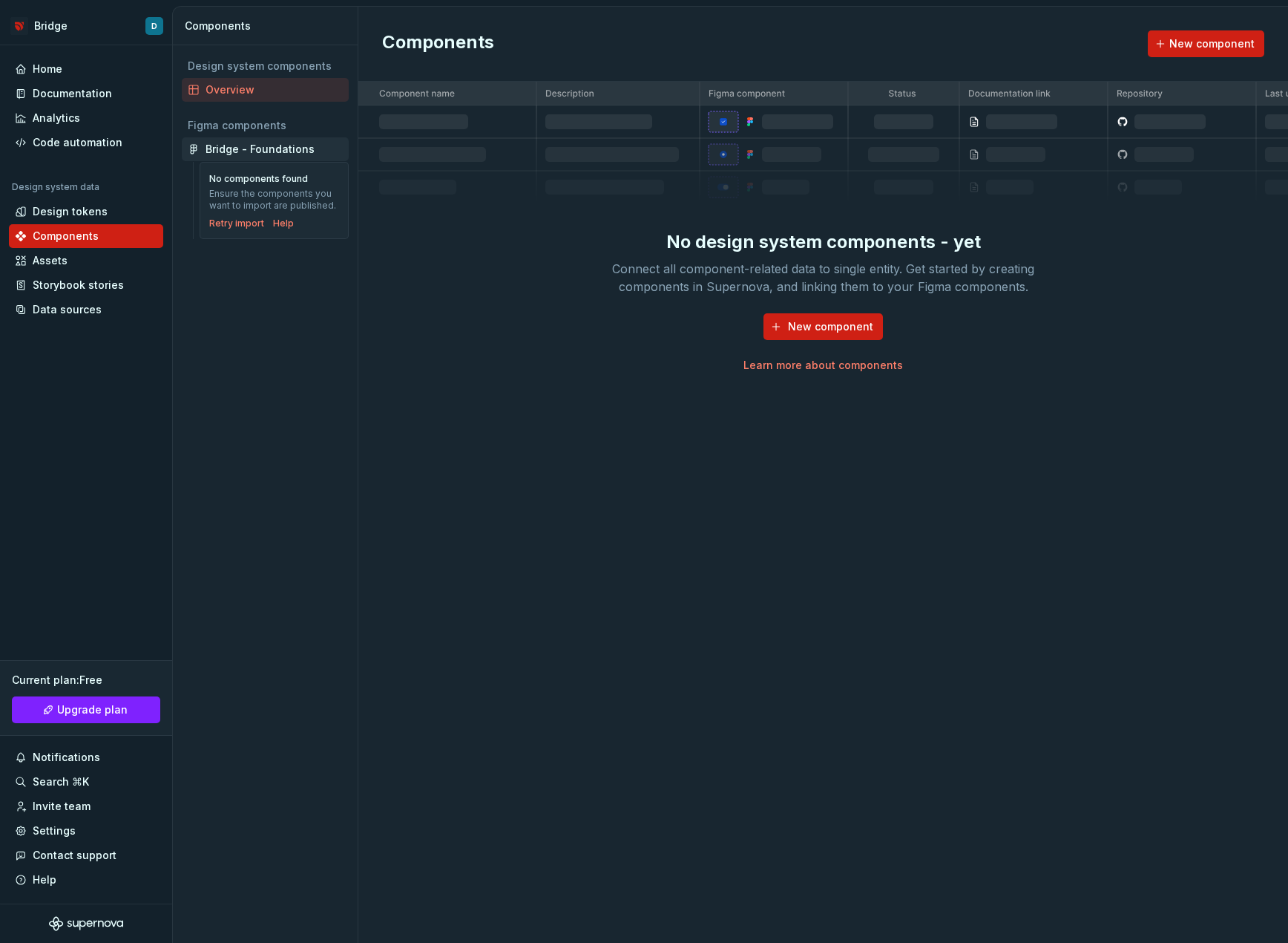
click at [273, 144] on div "Bridge - Foundations" at bounding box center [260, 149] width 109 height 15
